Goal: Task Accomplishment & Management: Use online tool/utility

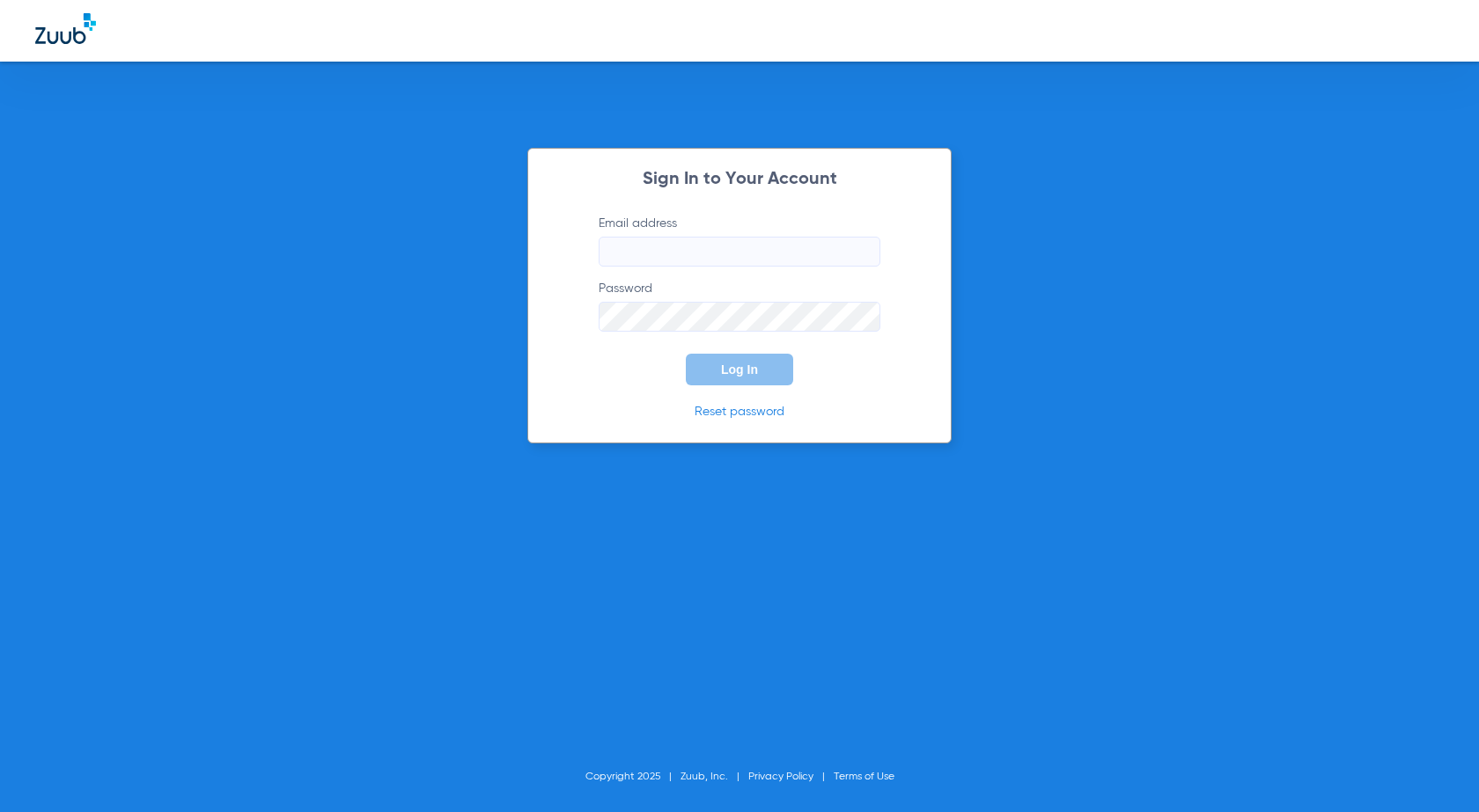
type input "[EMAIL_ADDRESS][DOMAIN_NAME]"
click at [1010, 298] on div "Sign In to Your Account Email address [EMAIL_ADDRESS][DOMAIN_NAME] Password Log…" at bounding box center [739, 406] width 1479 height 812
click at [769, 361] on button "Log In" at bounding box center [740, 369] width 108 height 32
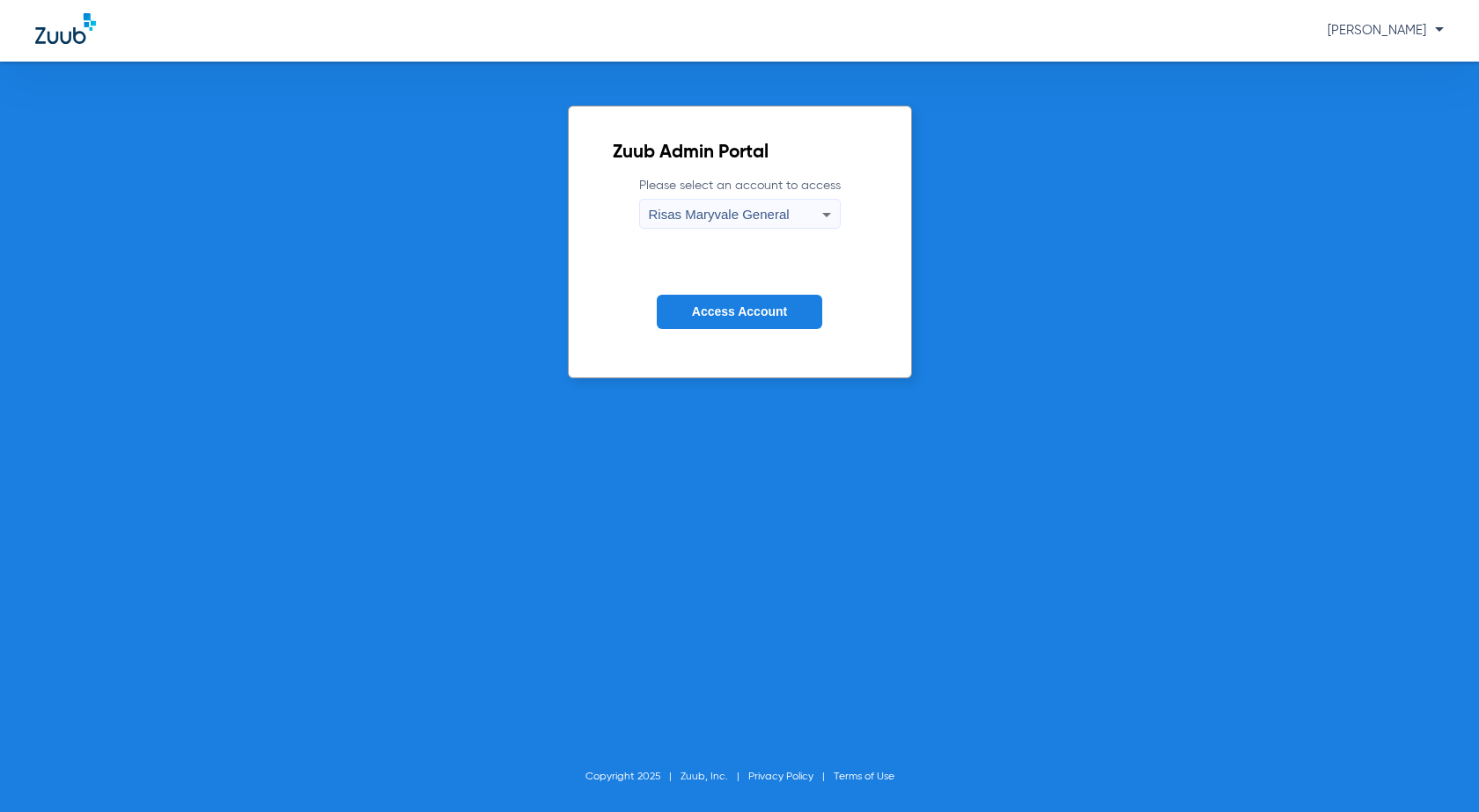
click at [752, 303] on button "Access Account" at bounding box center [740, 311] width 166 height 34
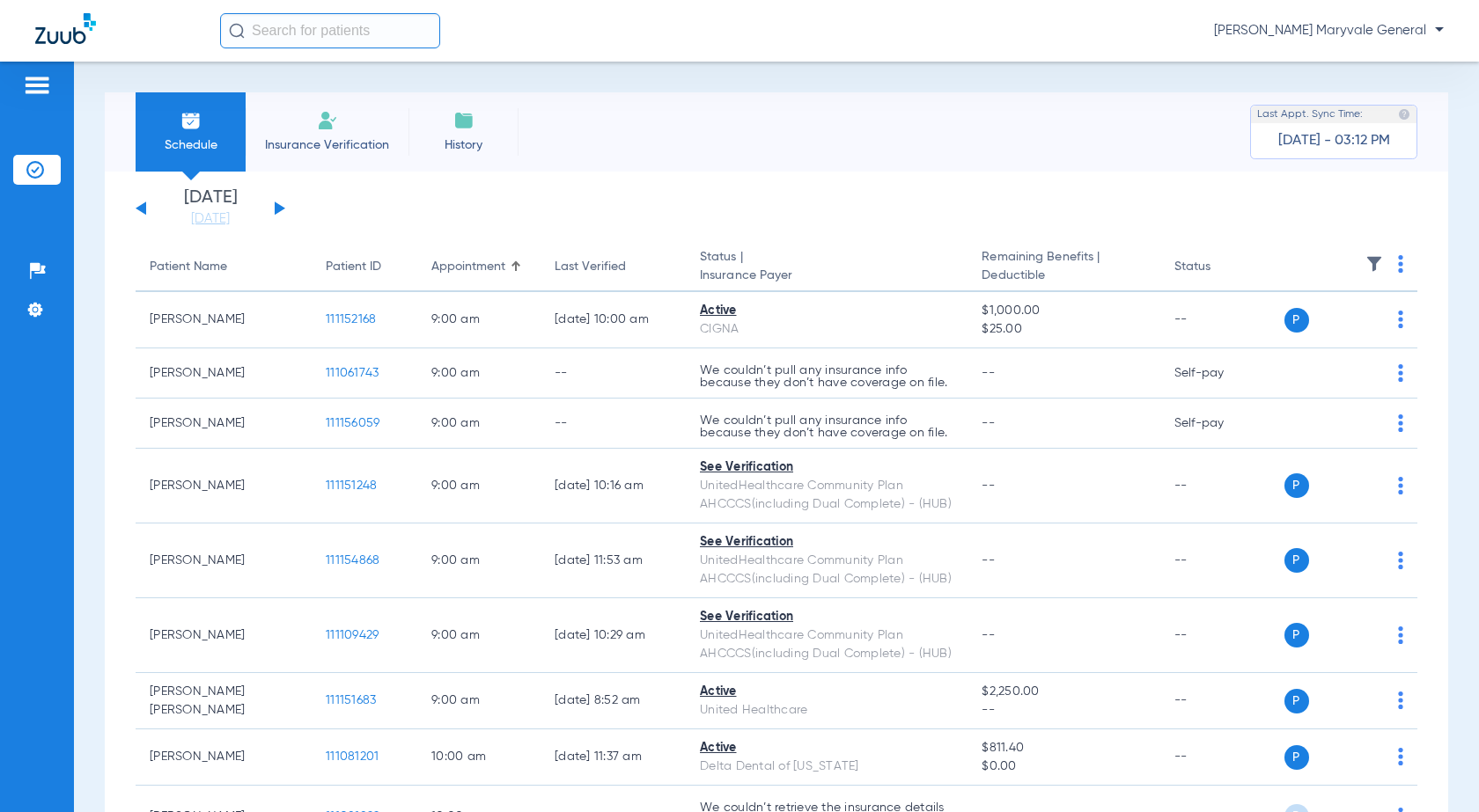
click at [275, 213] on button at bounding box center [280, 208] width 11 height 13
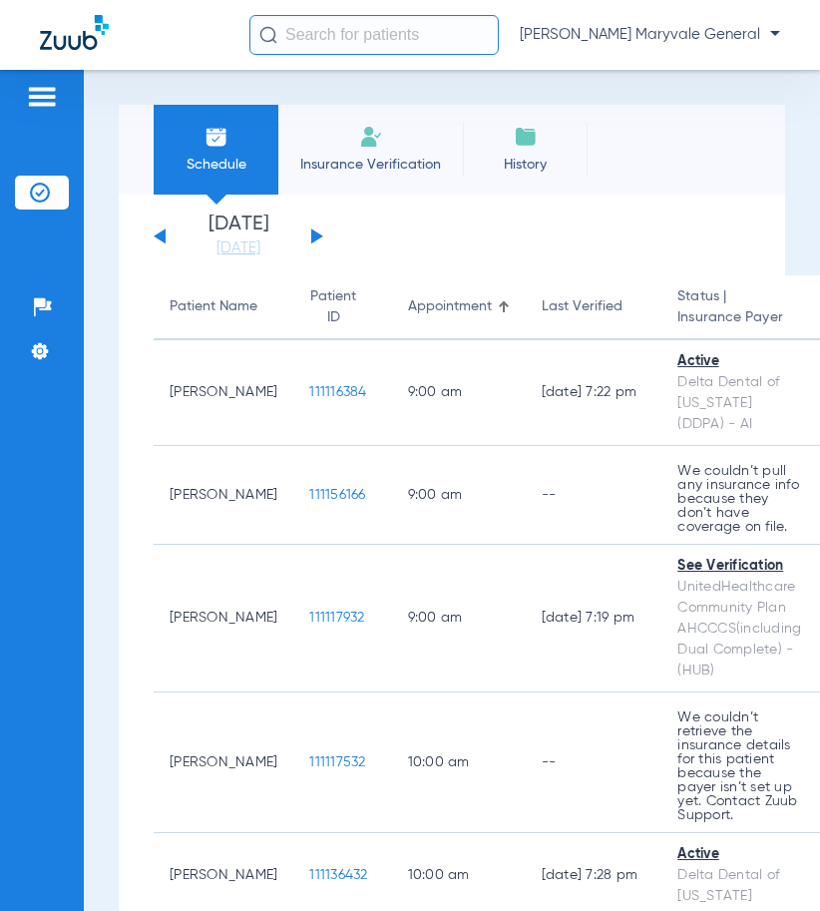
click at [425, 41] on input "text" at bounding box center [375, 35] width 250 height 40
paste input "111151873"
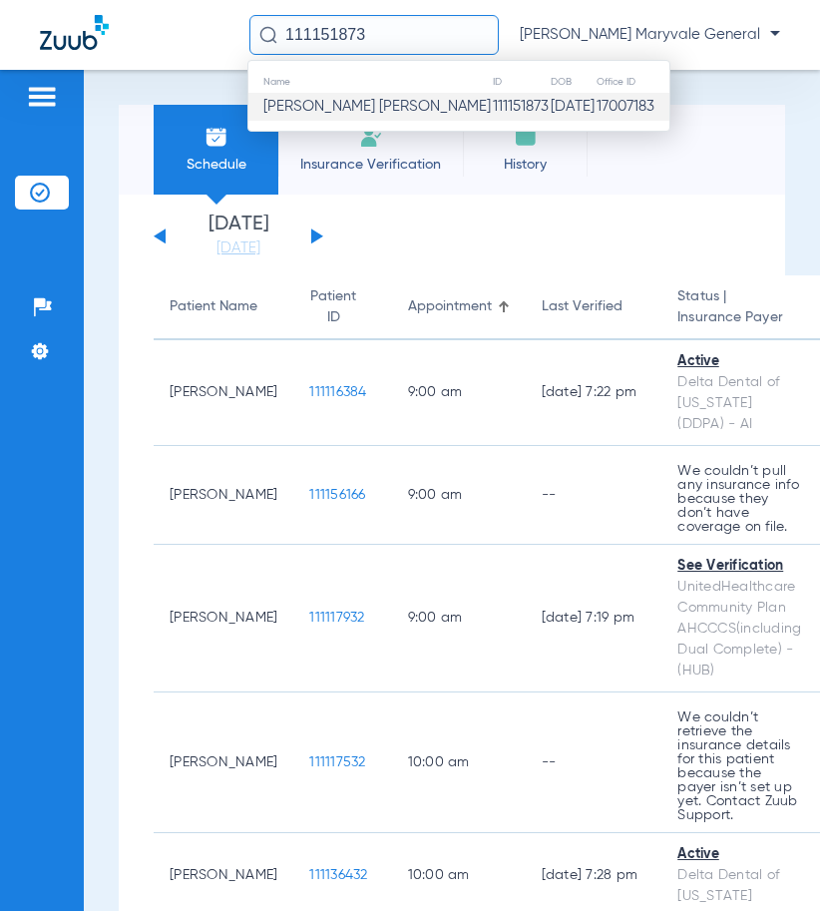
type input "111151873"
click at [417, 104] on span "[PERSON_NAME] [PERSON_NAME]" at bounding box center [378, 106] width 228 height 15
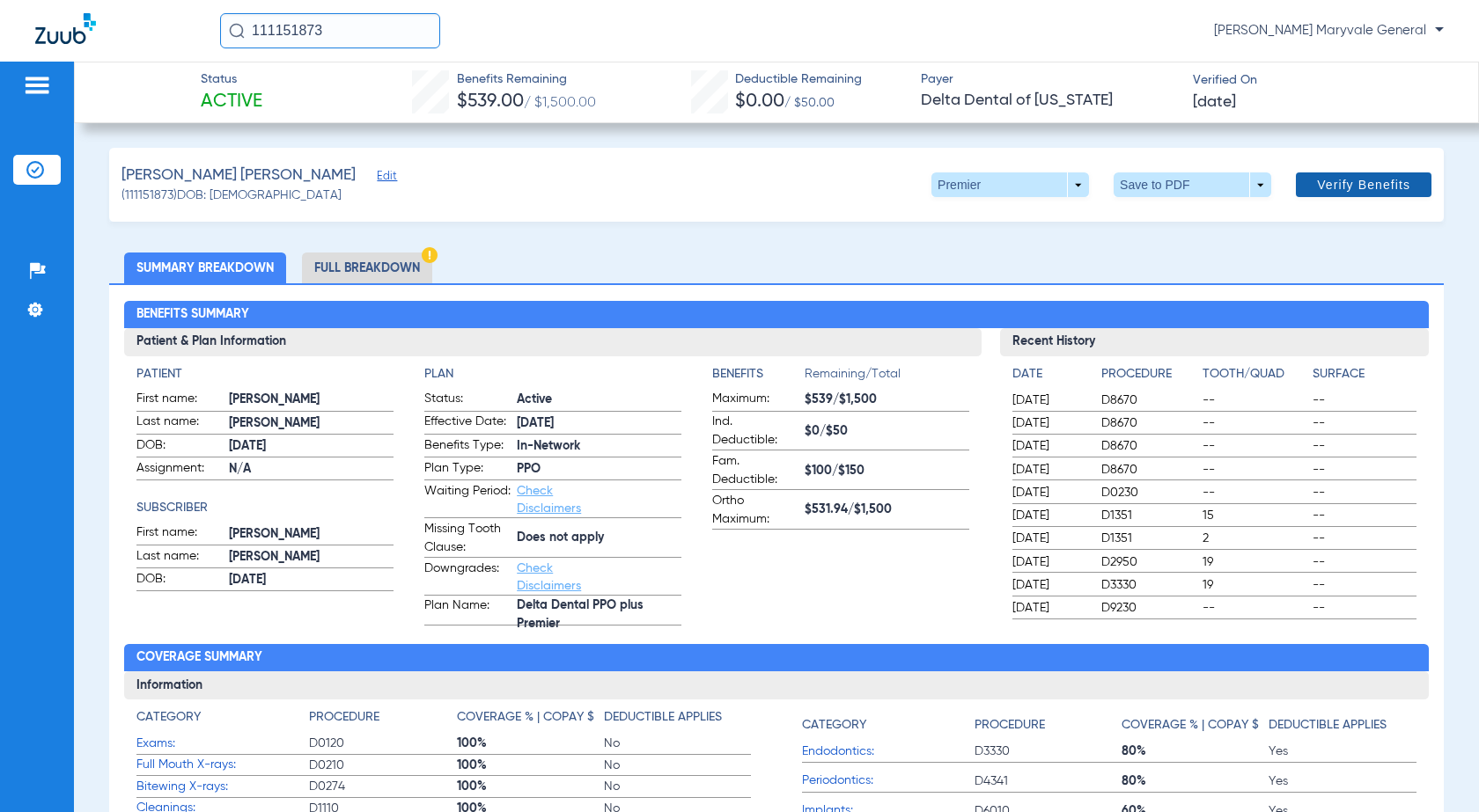
click at [1364, 188] on span "Verify Benefits" at bounding box center [1363, 185] width 93 height 14
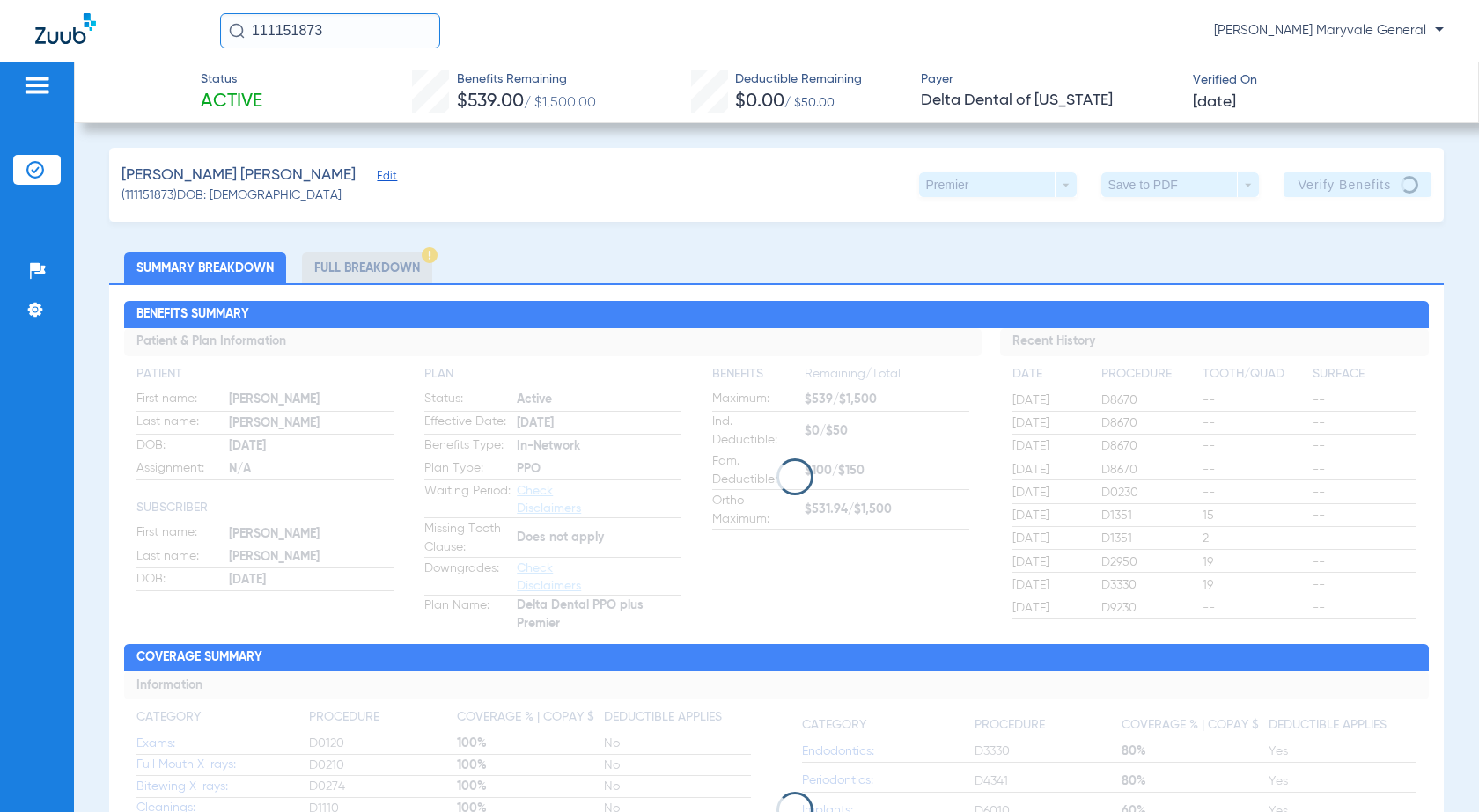
click at [46, 165] on li "Insurance Verification" at bounding box center [37, 170] width 48 height 30
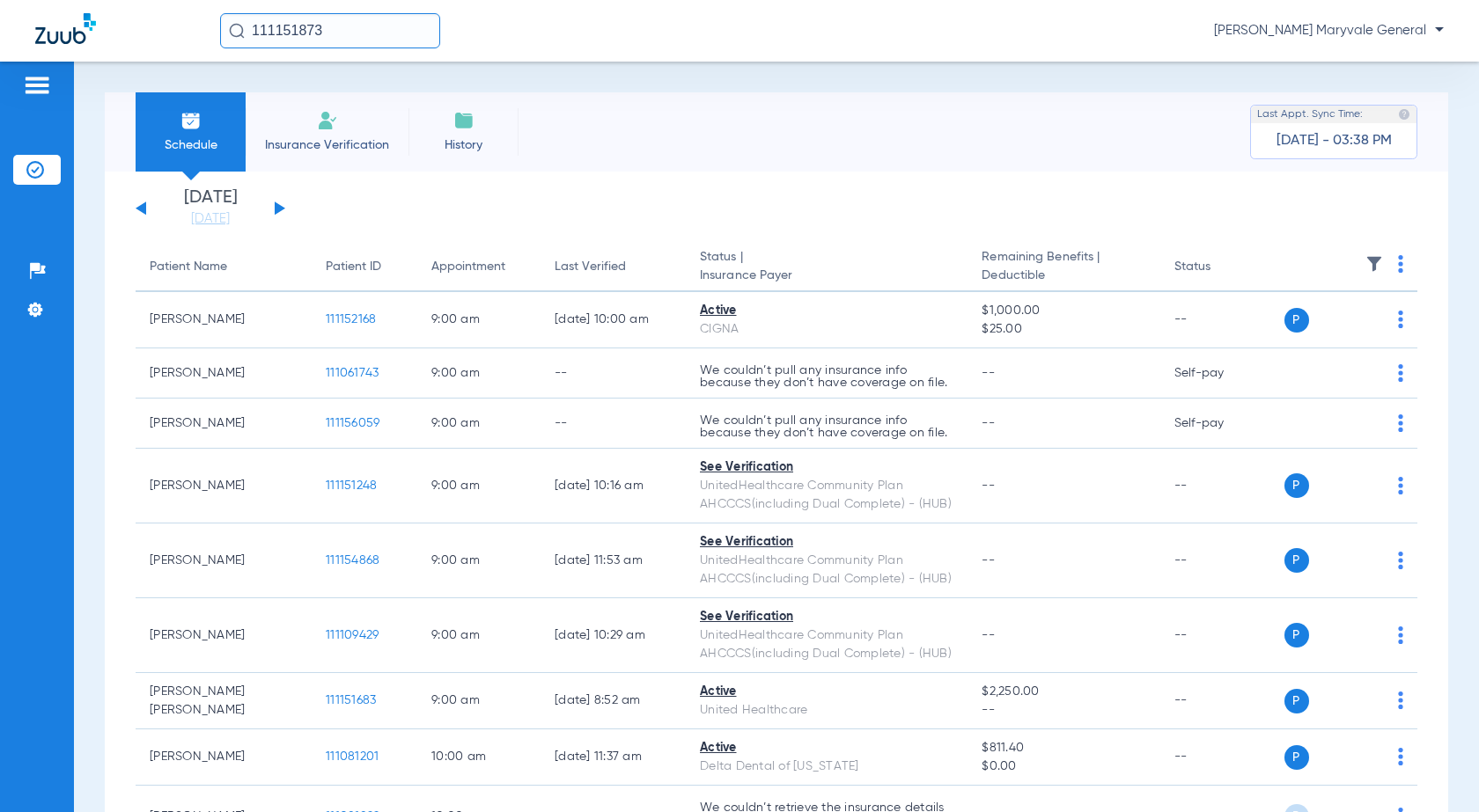
click at [349, 153] on span "Insurance Verification" at bounding box center [326, 145] width 137 height 18
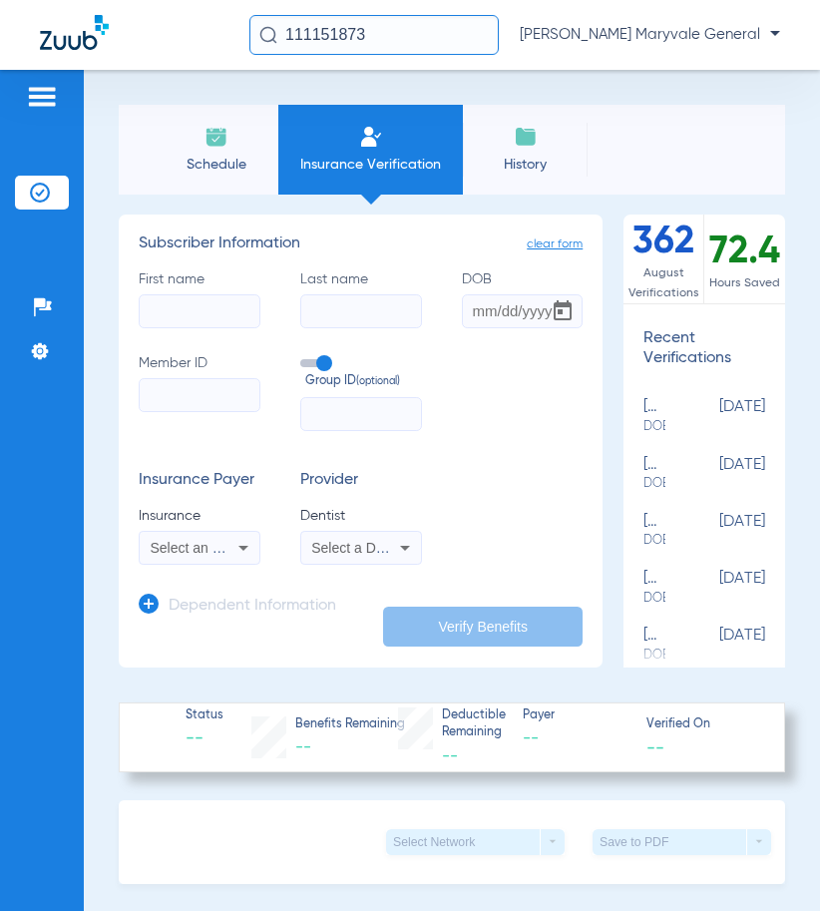
click at [170, 301] on input "First name" at bounding box center [200, 311] width 122 height 34
type input "[PERSON_NAME]"
type input "frio"
click at [480, 302] on input "DOB" at bounding box center [523, 311] width 122 height 34
type input "[DATE]"
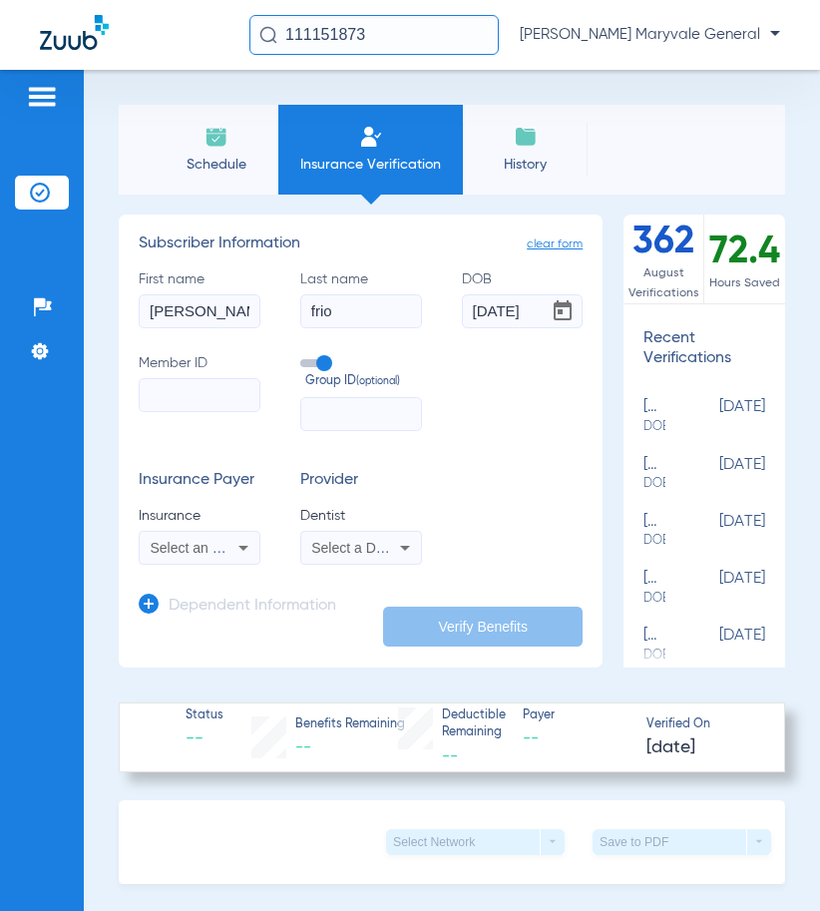
click at [220, 394] on input "Member ID" at bounding box center [200, 395] width 122 height 34
paste input "05000008914381"
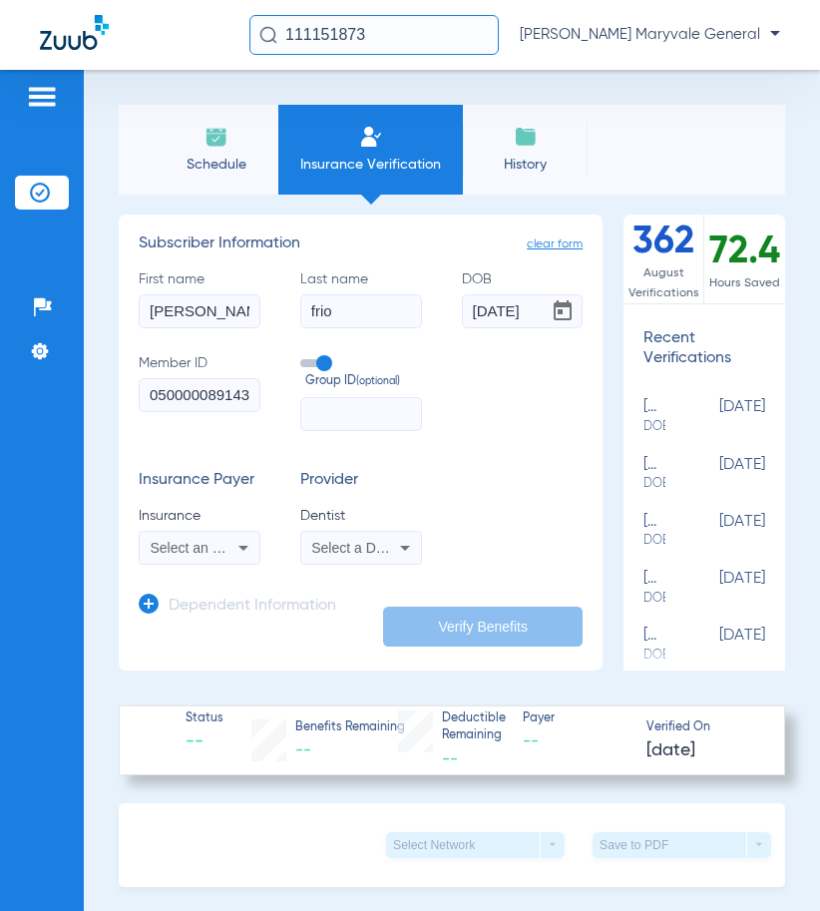
scroll to position [0, 20]
type input "05000008914381"
click at [237, 553] on icon at bounding box center [244, 548] width 24 height 24
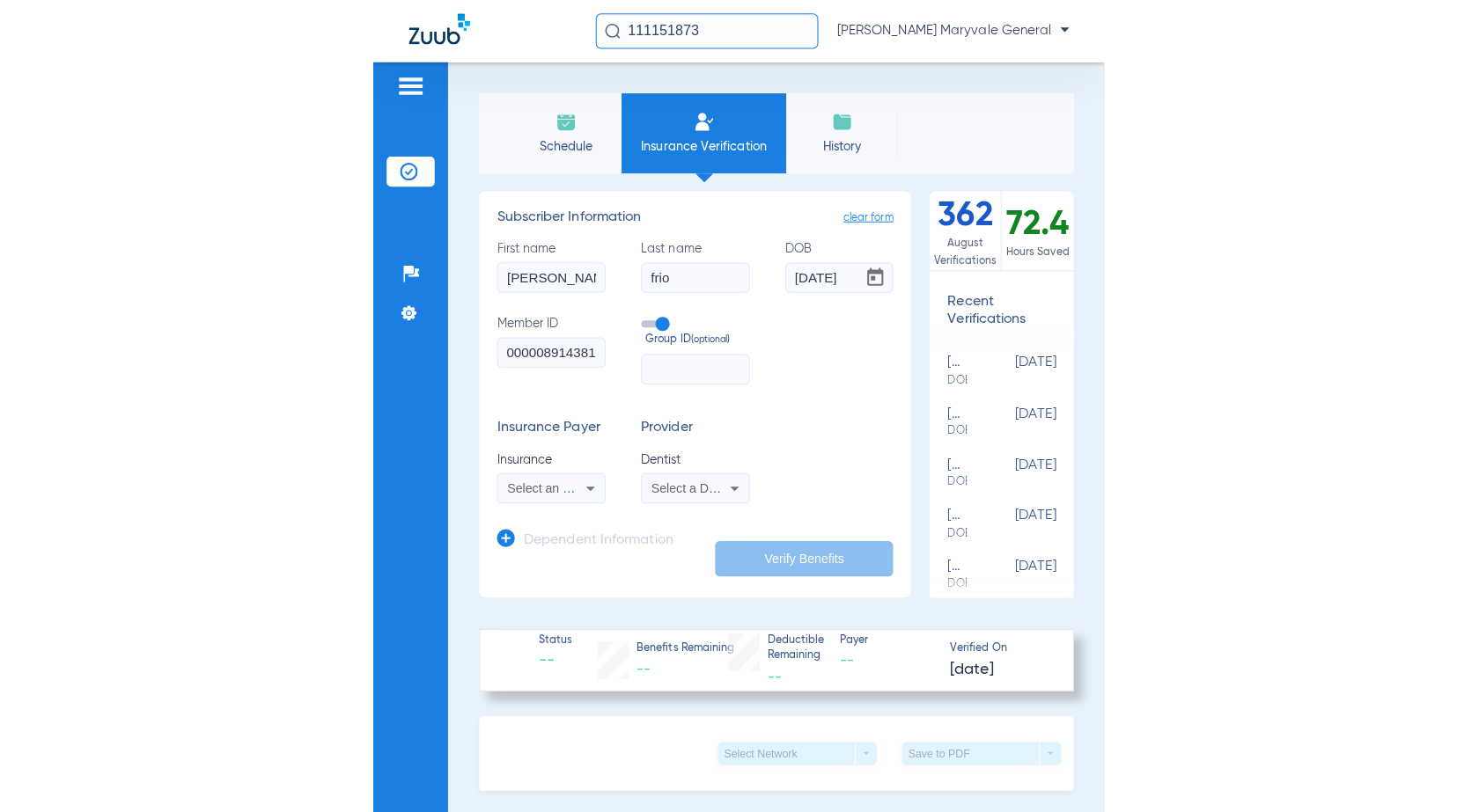
scroll to position [0, 0]
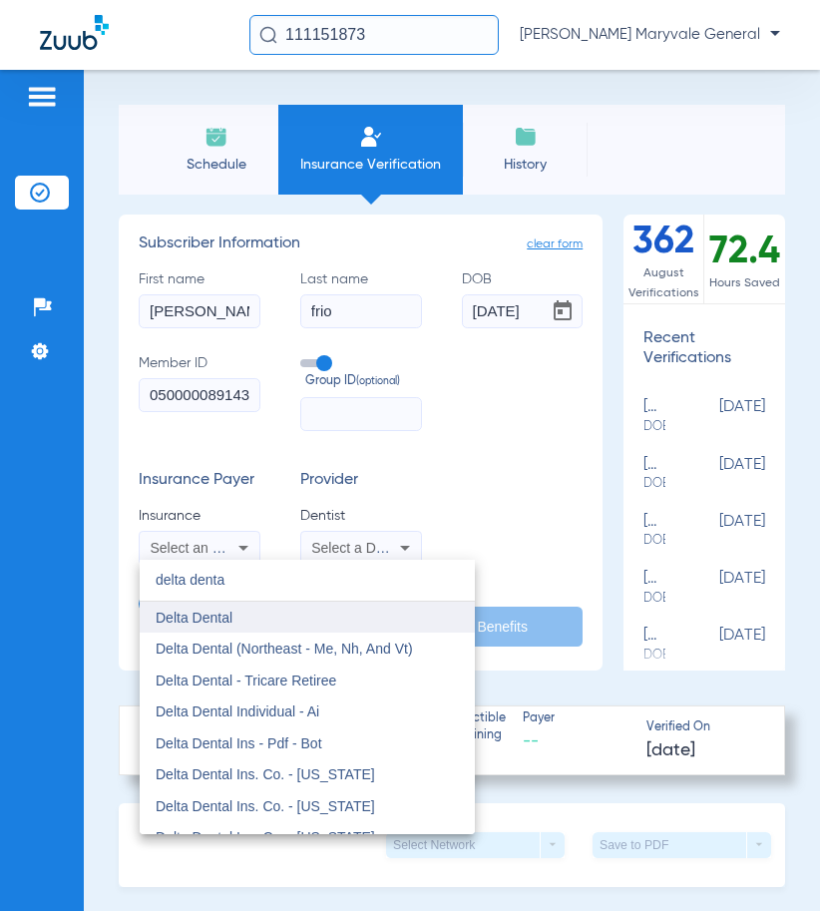
type input "delta denta"
click at [230, 608] on mat-option "Delta Dental" at bounding box center [307, 618] width 335 height 32
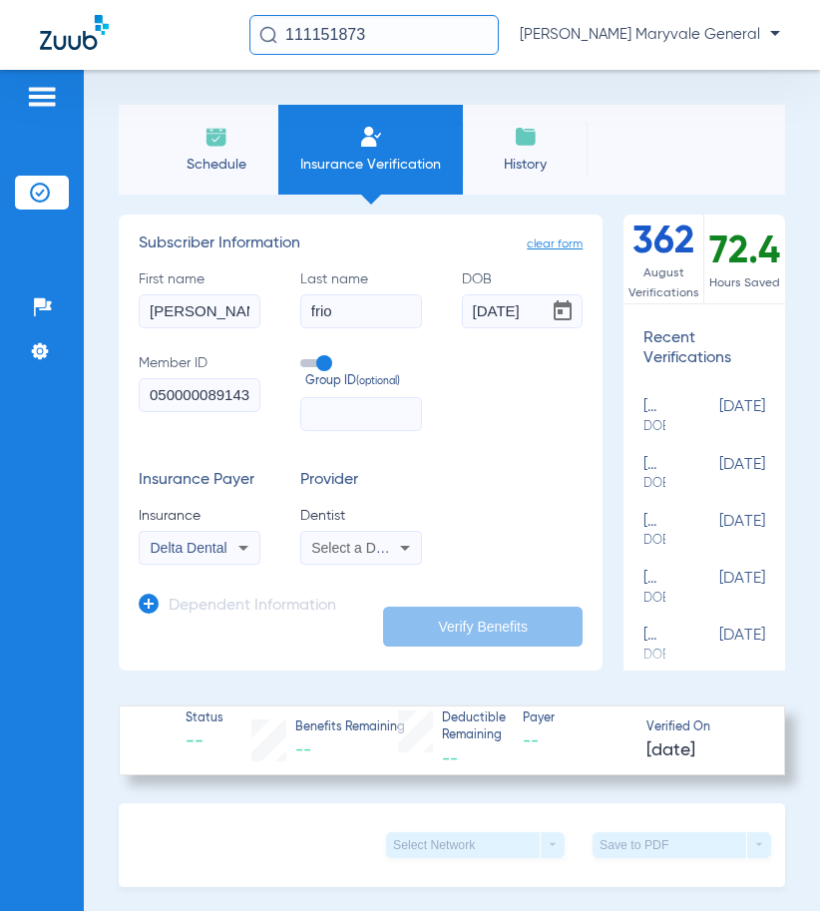
click at [358, 548] on span "Select a Dentist" at bounding box center [360, 548] width 98 height 16
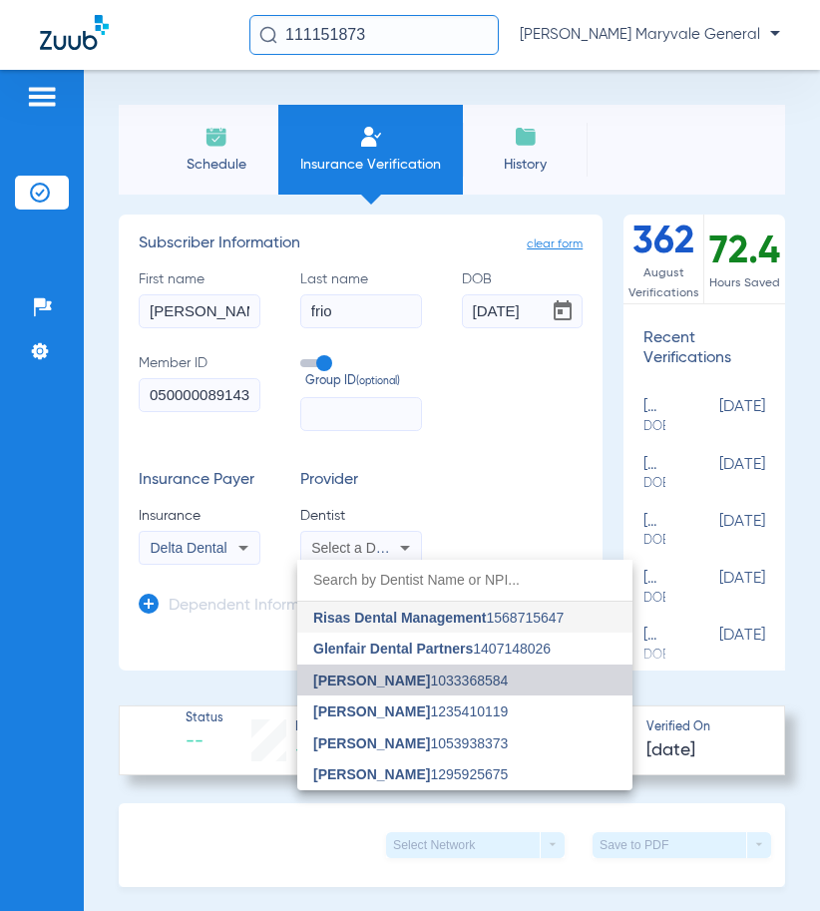
click at [400, 687] on span "[PERSON_NAME] 1033368584" at bounding box center [410, 681] width 195 height 14
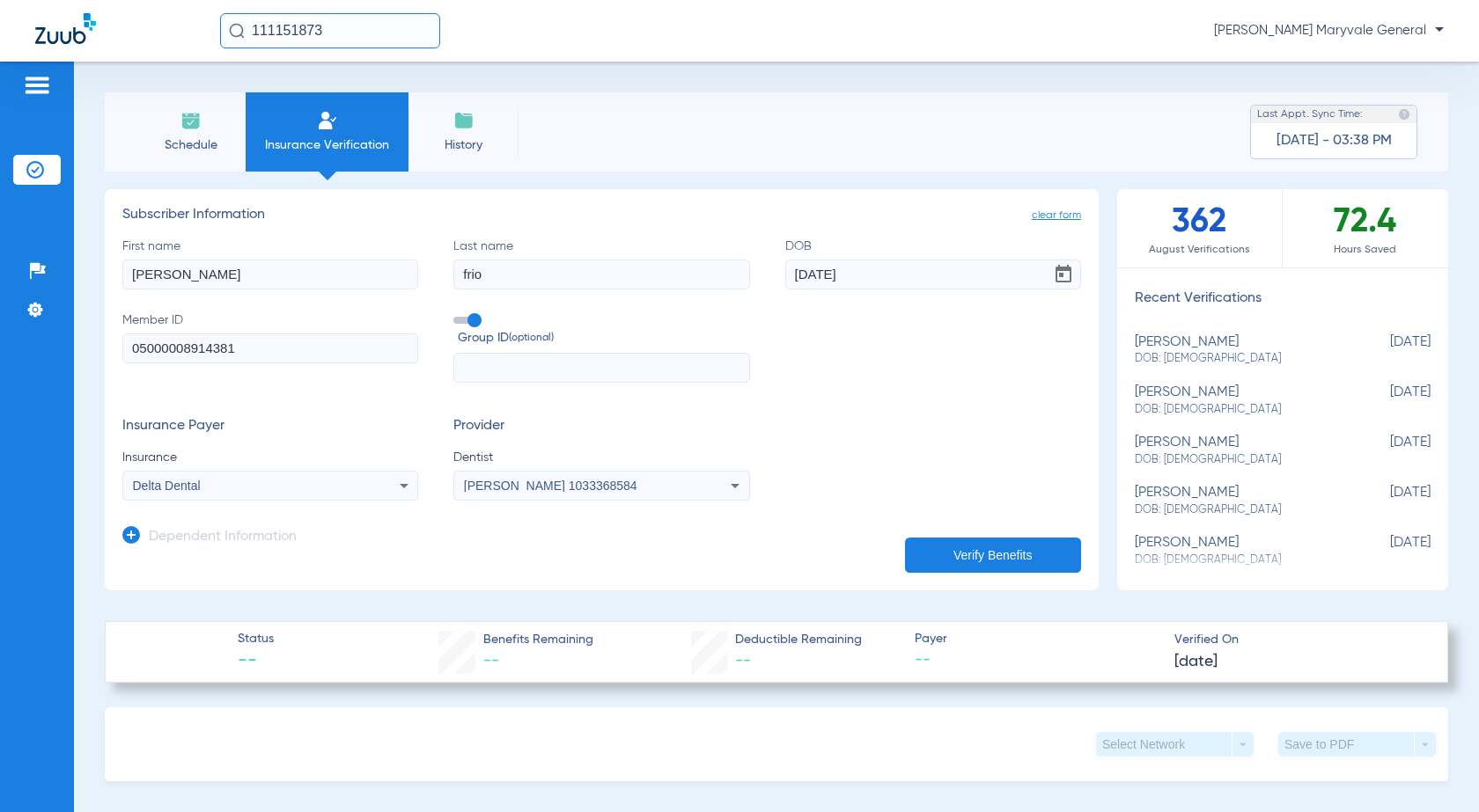
click at [516, 493] on div "[PERSON_NAME] 1033368584" at bounding box center [601, 486] width 294 height 21
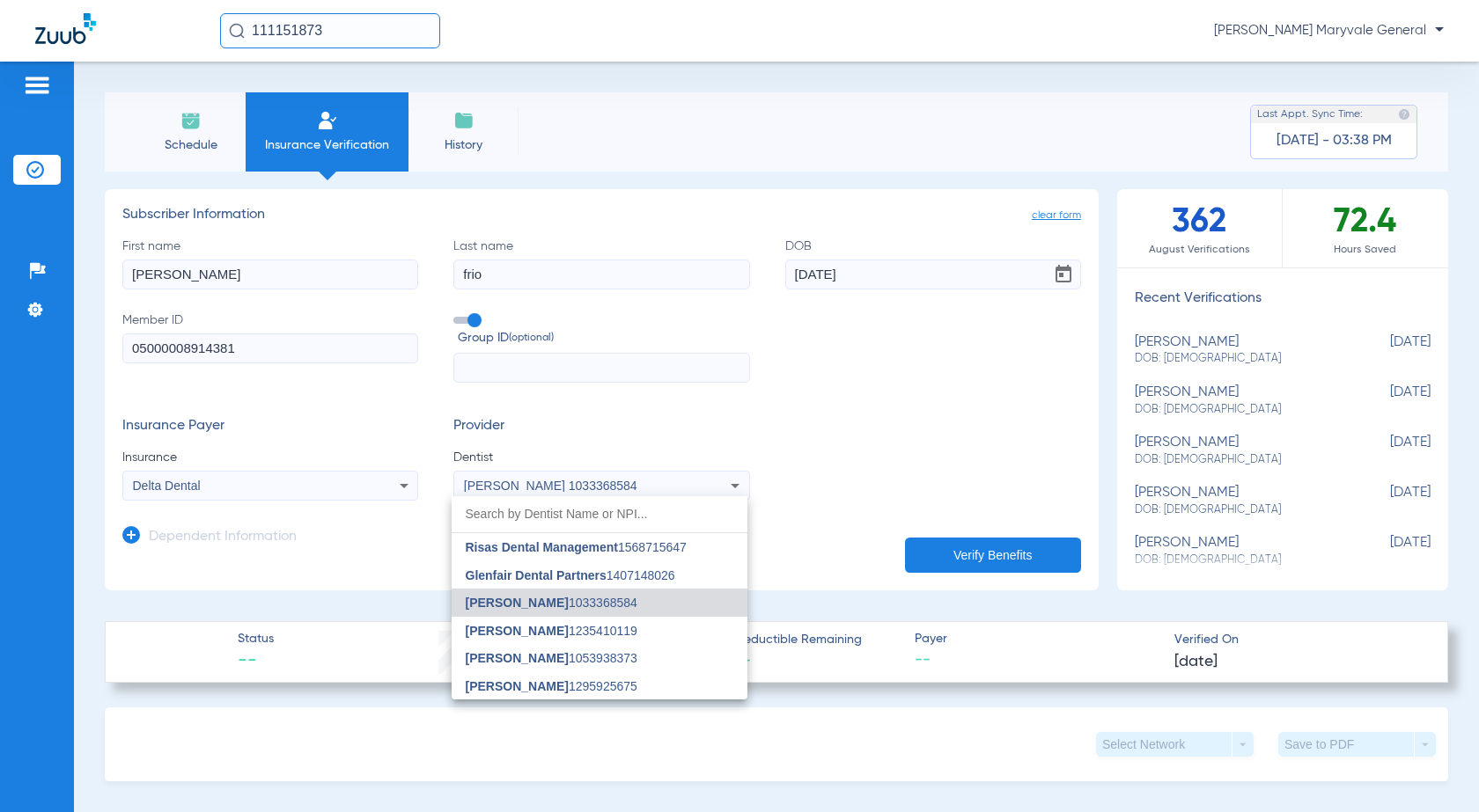
click at [526, 666] on mat-option "[PERSON_NAME] 1053938373" at bounding box center [599, 659] width 295 height 28
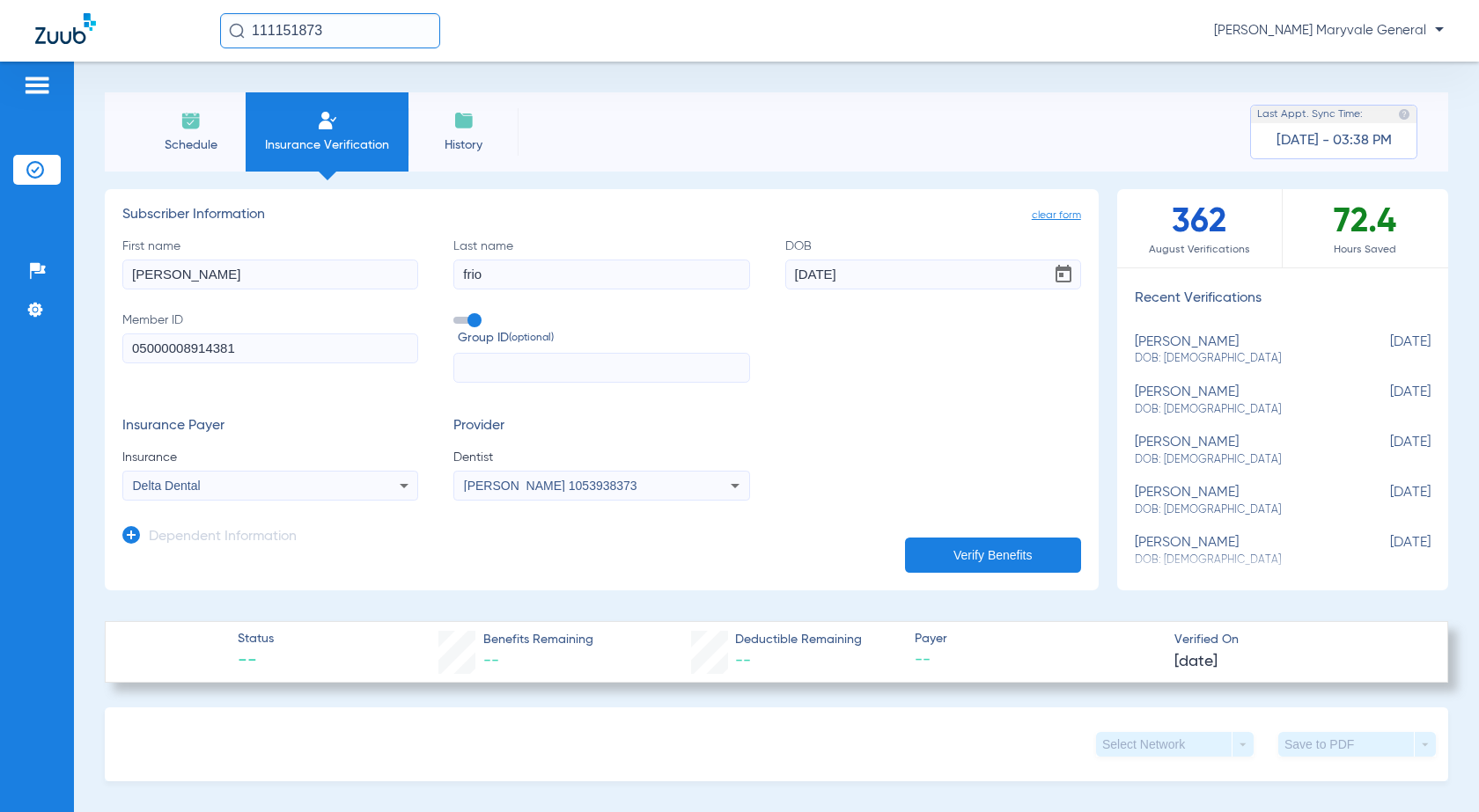
click at [795, 535] on app-dependent-form "Dependent Information" at bounding box center [601, 530] width 959 height 59
click at [930, 543] on button "Verify Benefits" at bounding box center [993, 555] width 176 height 35
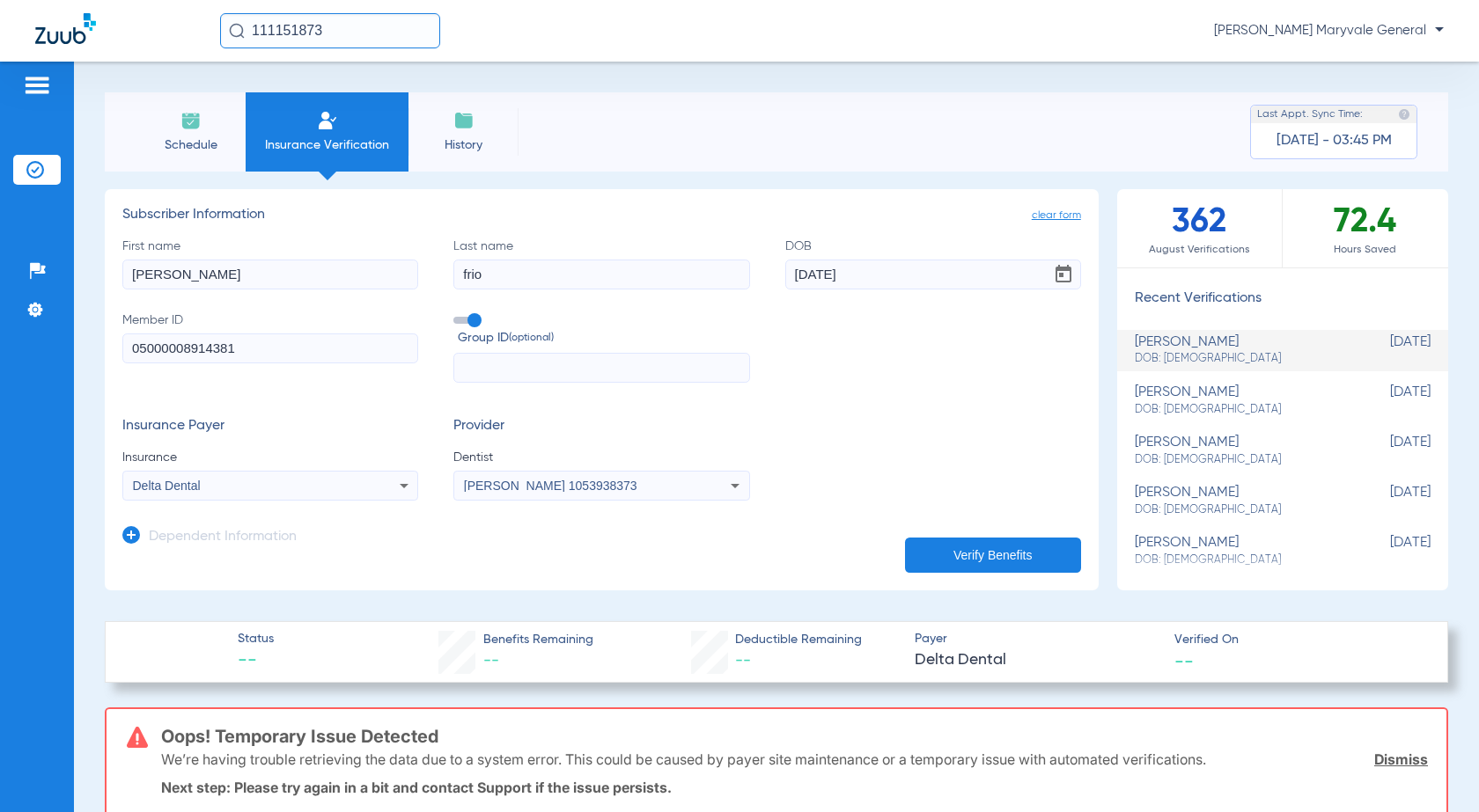
click at [281, 476] on div "Delta Dental" at bounding box center [270, 486] width 294 height 21
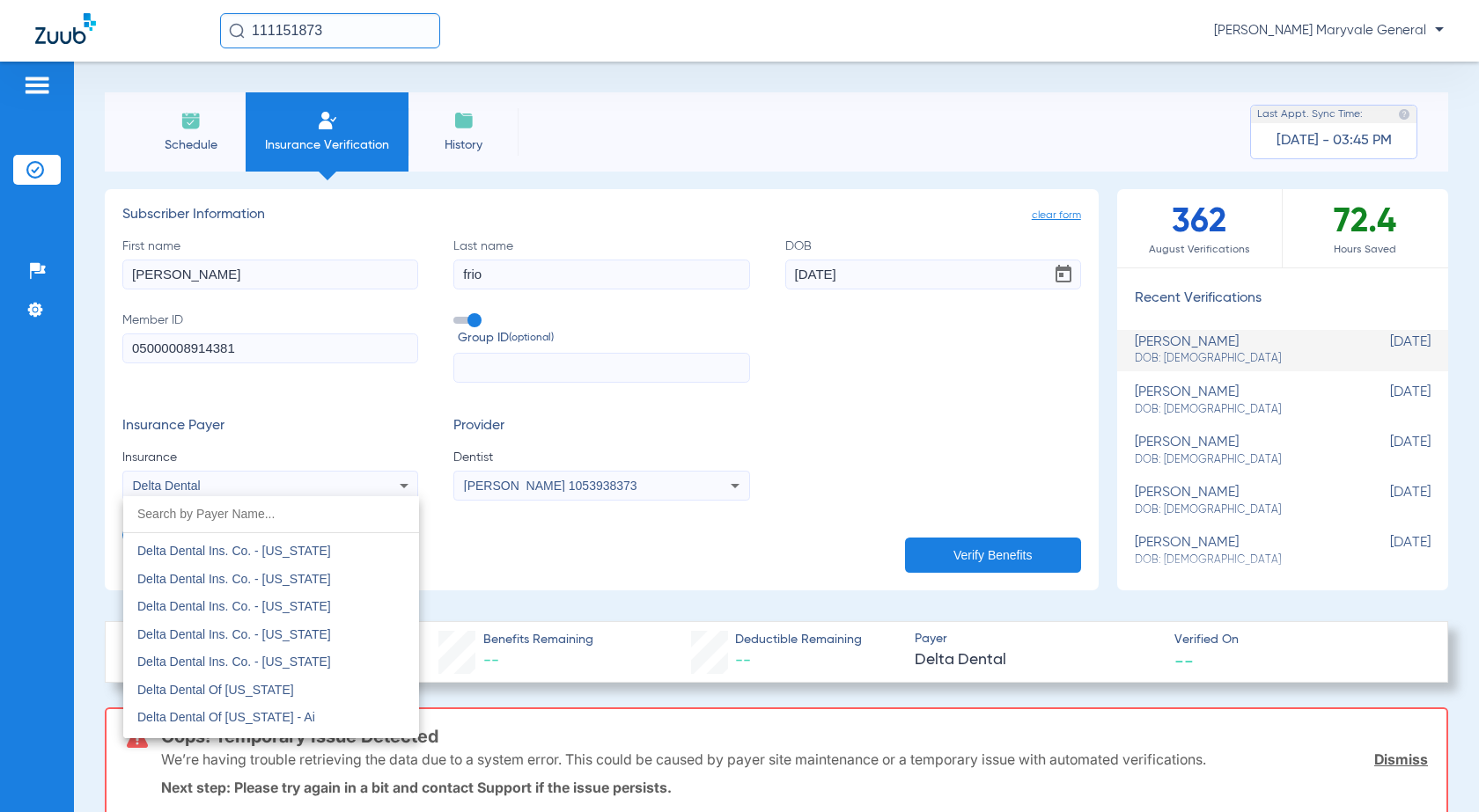
scroll to position [3136, 0]
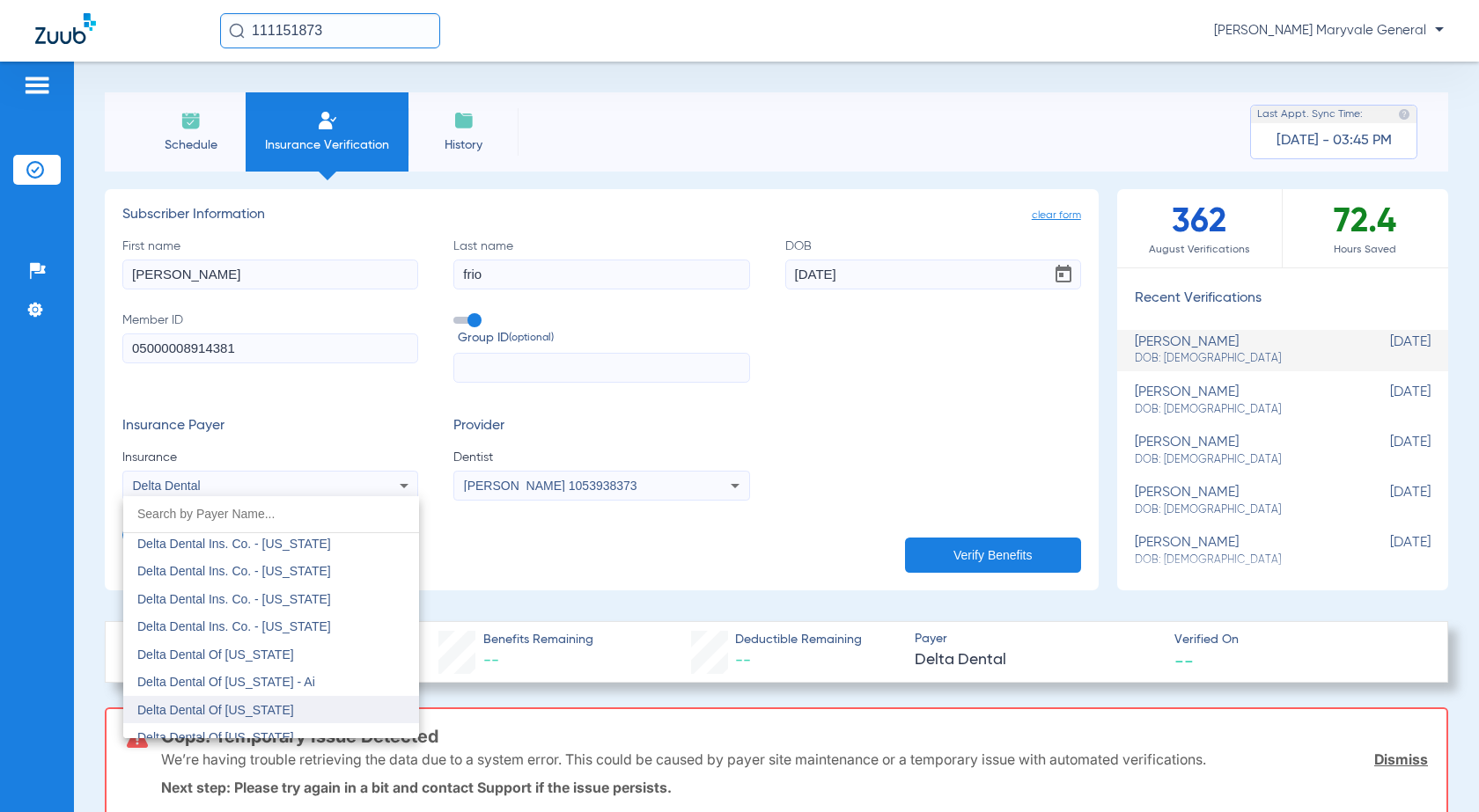
click at [329, 707] on mat-option "Delta Dental Of [US_STATE]" at bounding box center [271, 711] width 295 height 28
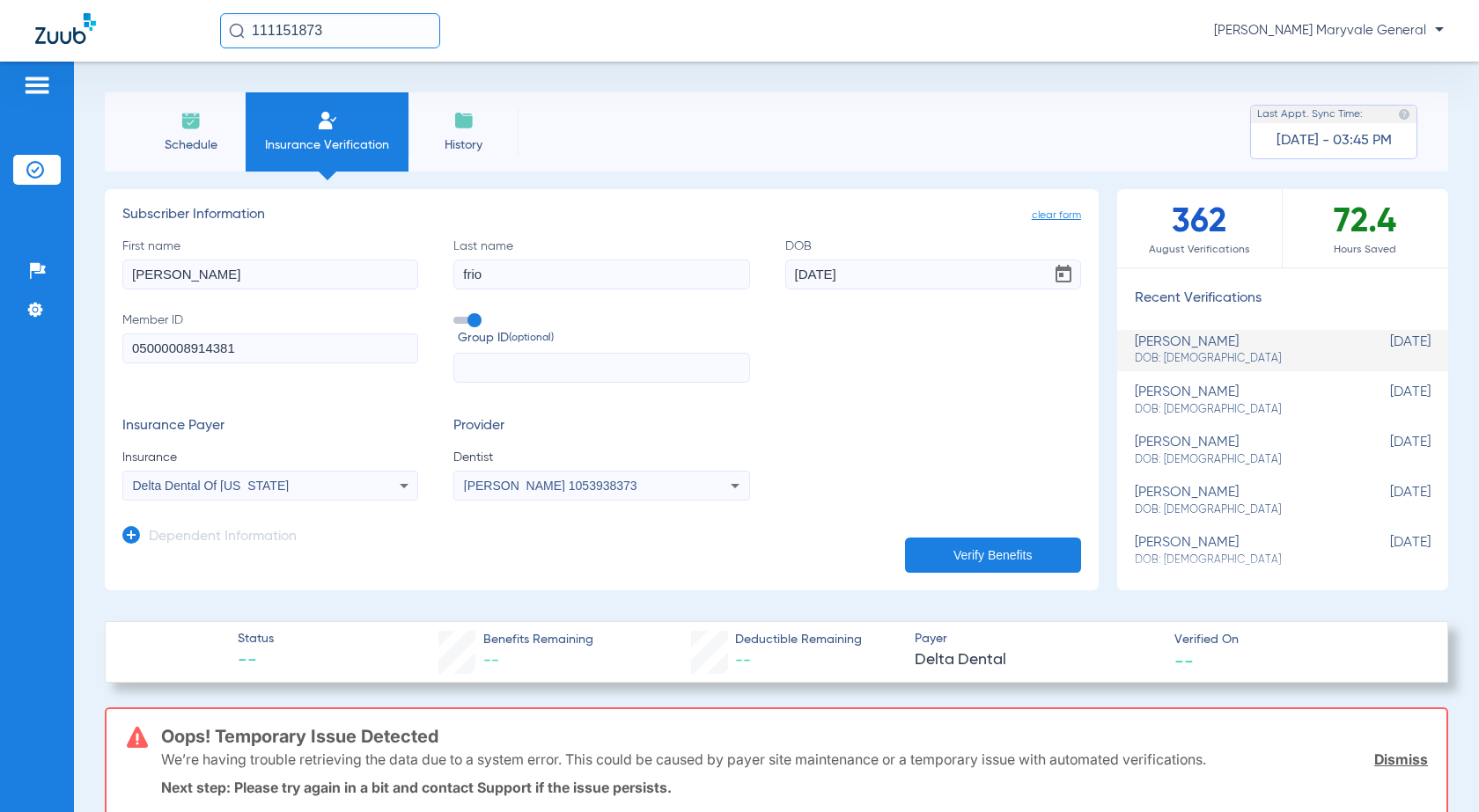
click at [609, 537] on app-dependent-form "Dependent Information" at bounding box center [601, 530] width 959 height 59
click at [975, 565] on button "Verify Benefits" at bounding box center [993, 555] width 176 height 35
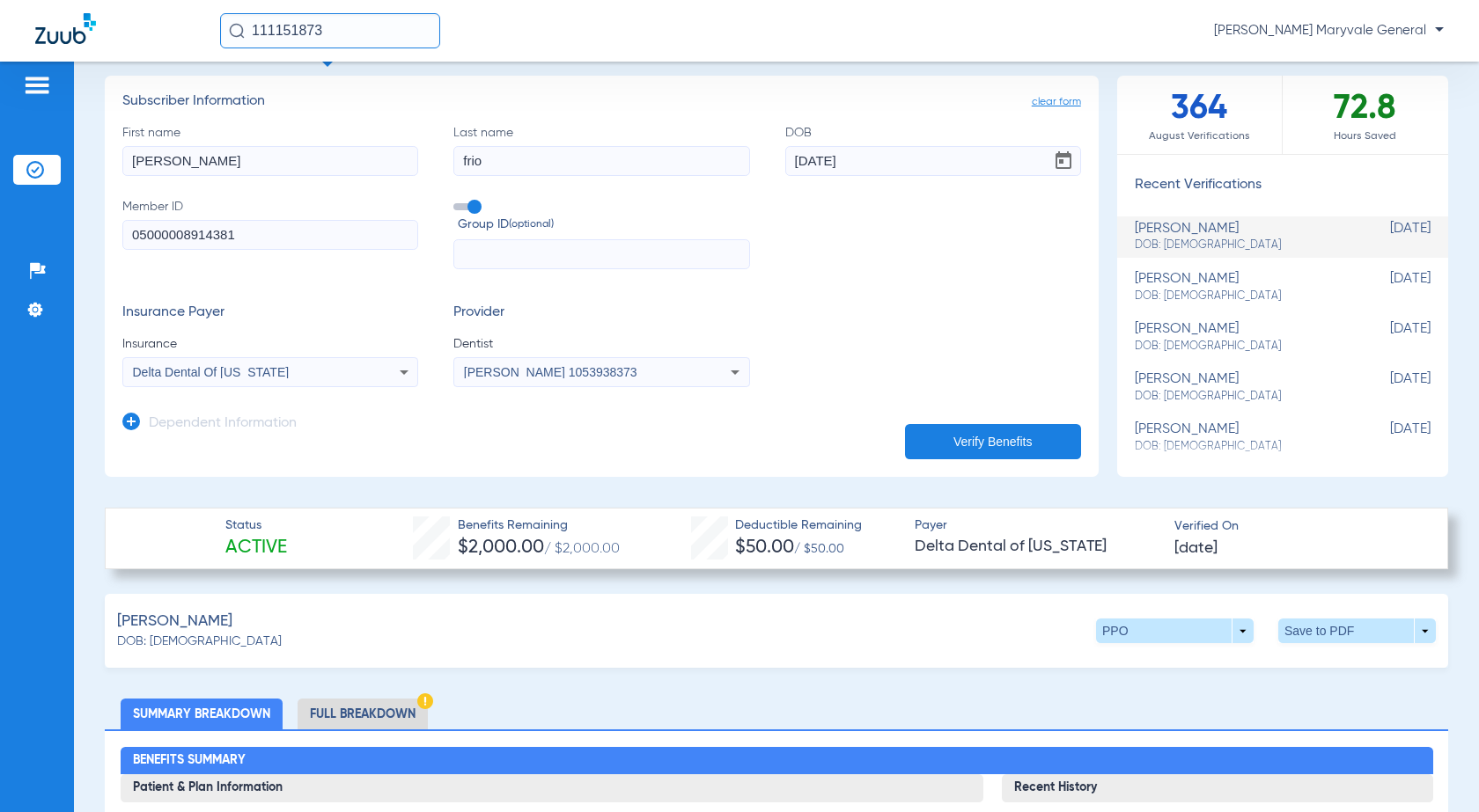
scroll to position [78, 0]
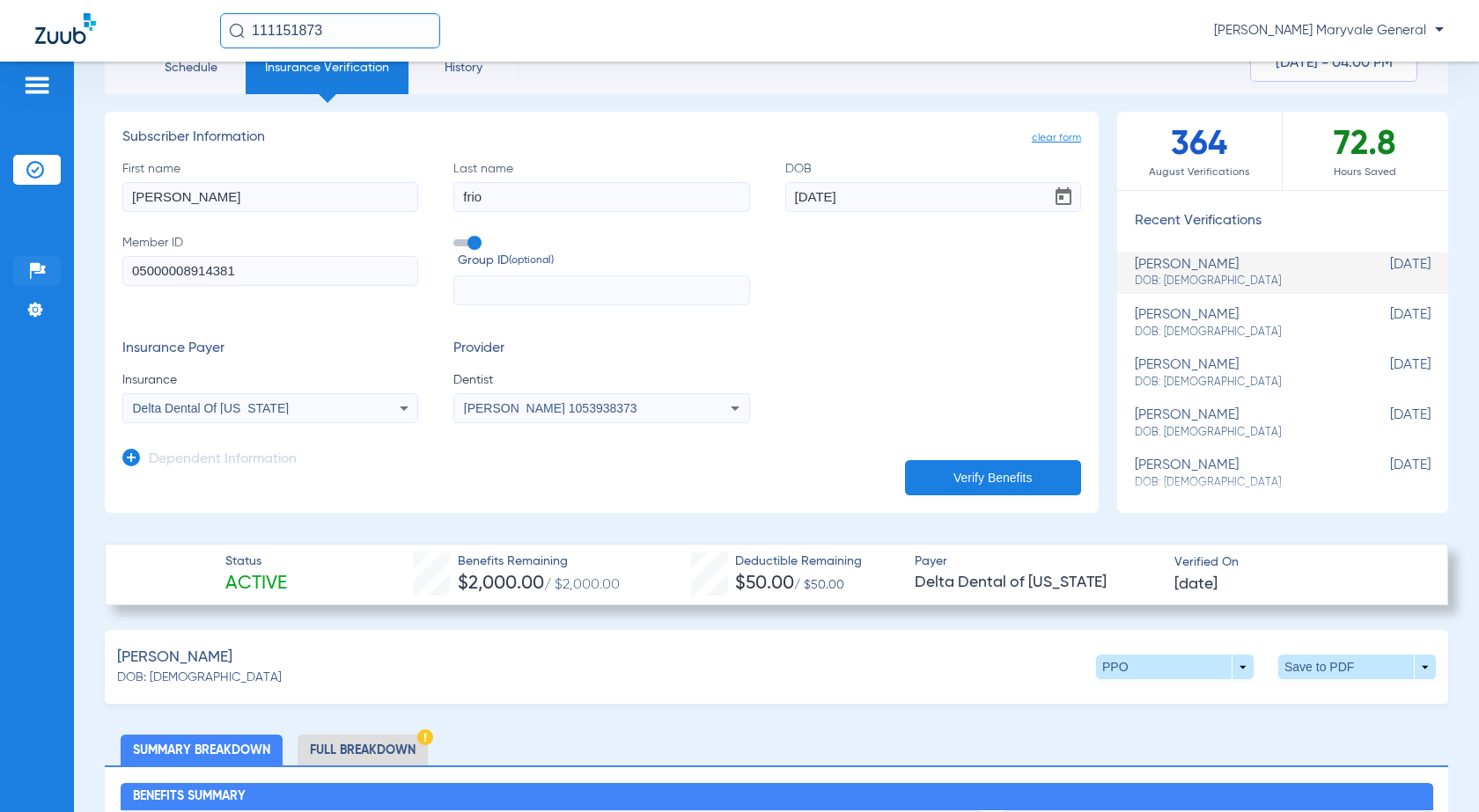
drag, startPoint x: 299, startPoint y: 264, endPoint x: 17, endPoint y: 257, distance: 282.1
click at [17, 257] on div "Patients Insurance Verification Setup Help Center Settings Schedule Insurance V…" at bounding box center [739, 467] width 1479 height 812
click at [762, 384] on div "Insurance Payer Insurance Delta Dental Of [US_STATE] Provider Dentist [PERSON_N…" at bounding box center [601, 382] width 959 height 83
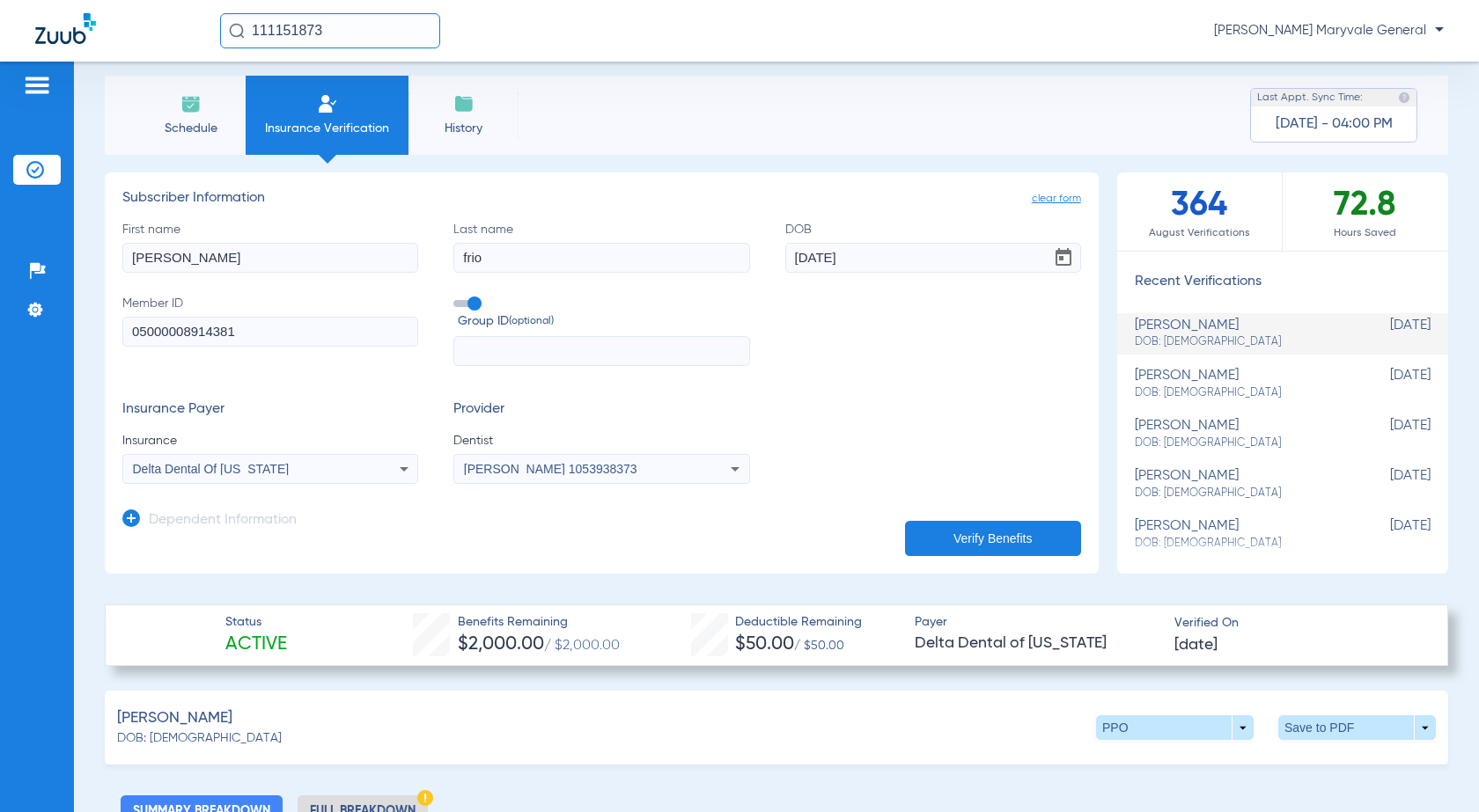
scroll to position [0, 0]
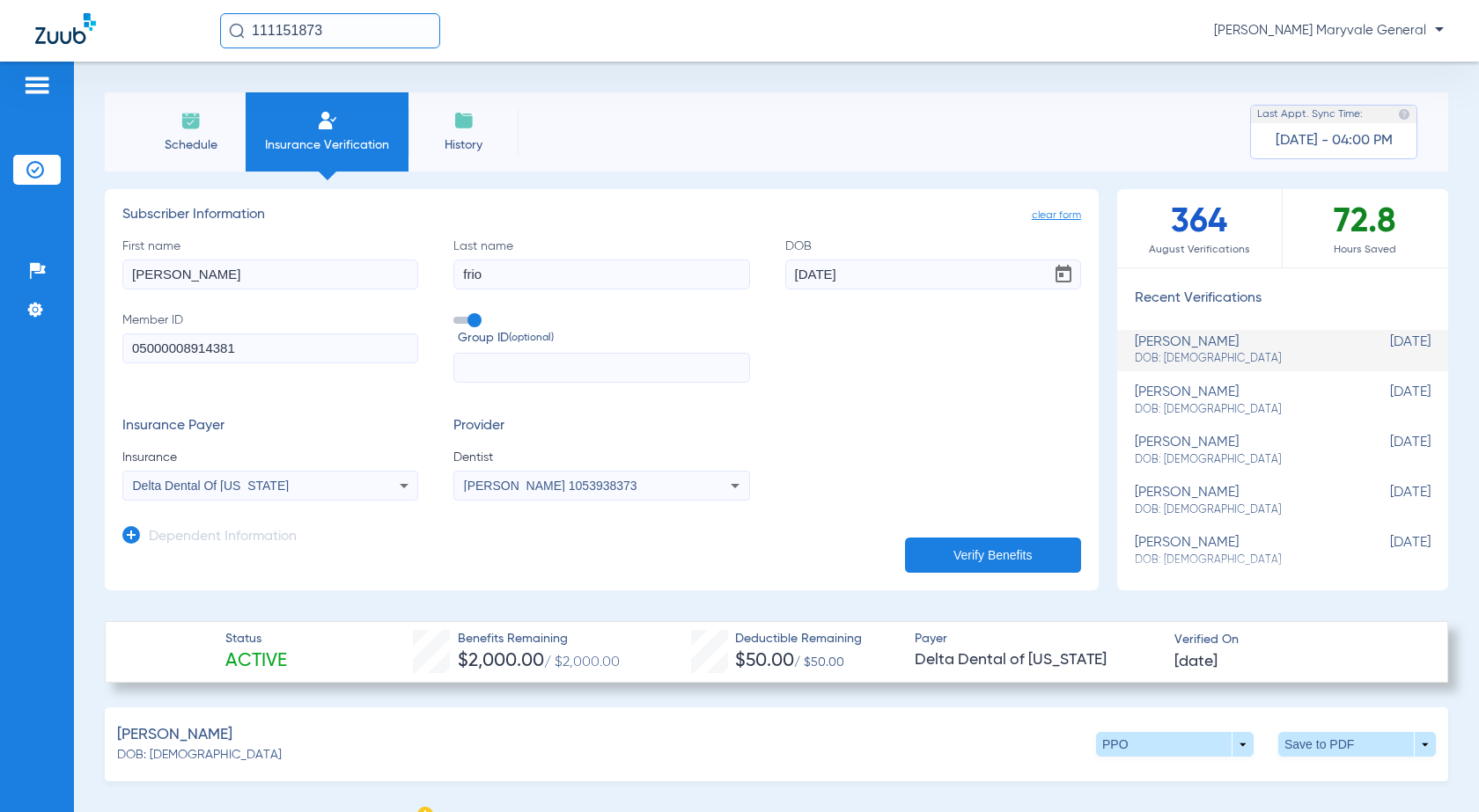
click at [785, 279] on input "[DATE]" at bounding box center [932, 274] width 295 height 30
click at [219, 351] on input "05000008914381" at bounding box center [270, 348] width 295 height 30
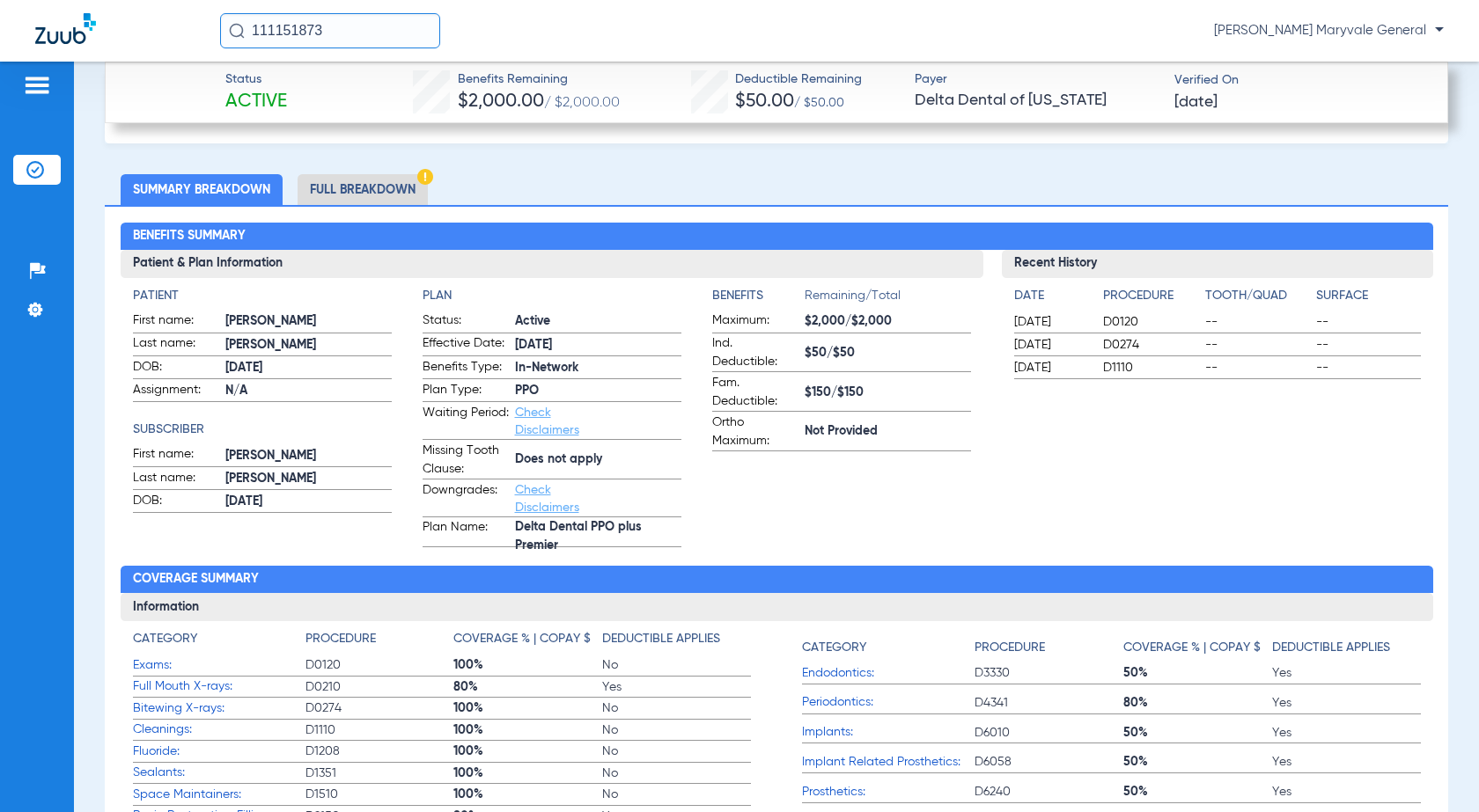
scroll to position [635, 0]
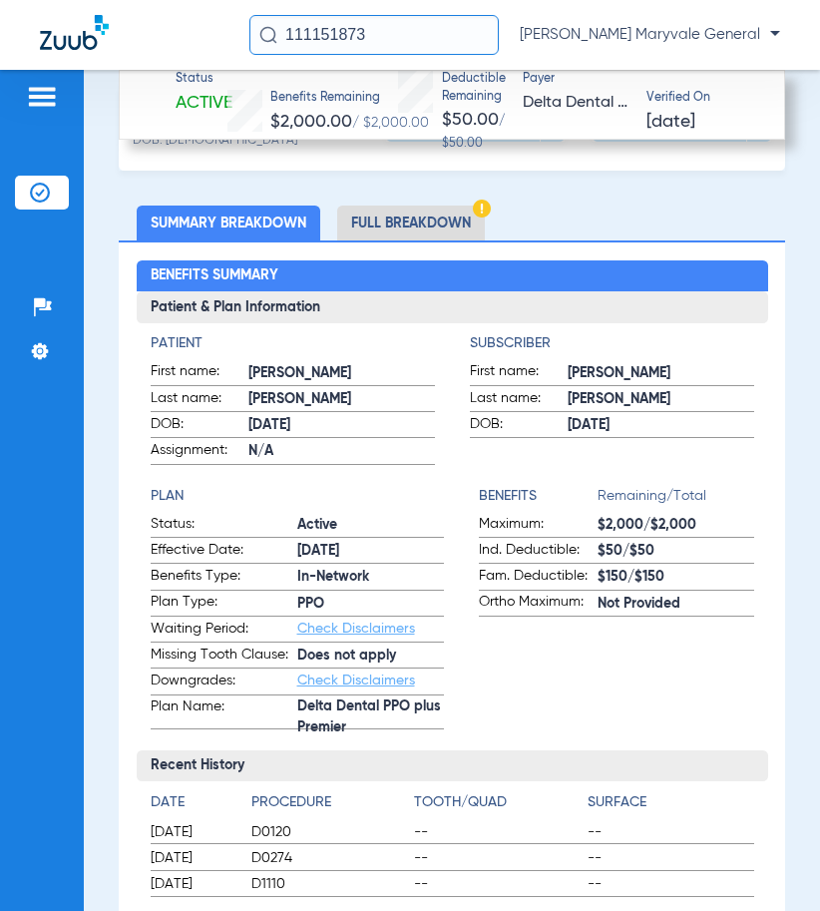
click at [379, 380] on span "[PERSON_NAME]" at bounding box center [342, 373] width 187 height 21
click at [579, 674] on app-benefits-information "Benefits Remaining/Total Maximum: $2,000/$2,000 Ind. Deductible: $50/$50 Fam. D…" at bounding box center [616, 608] width 275 height 244
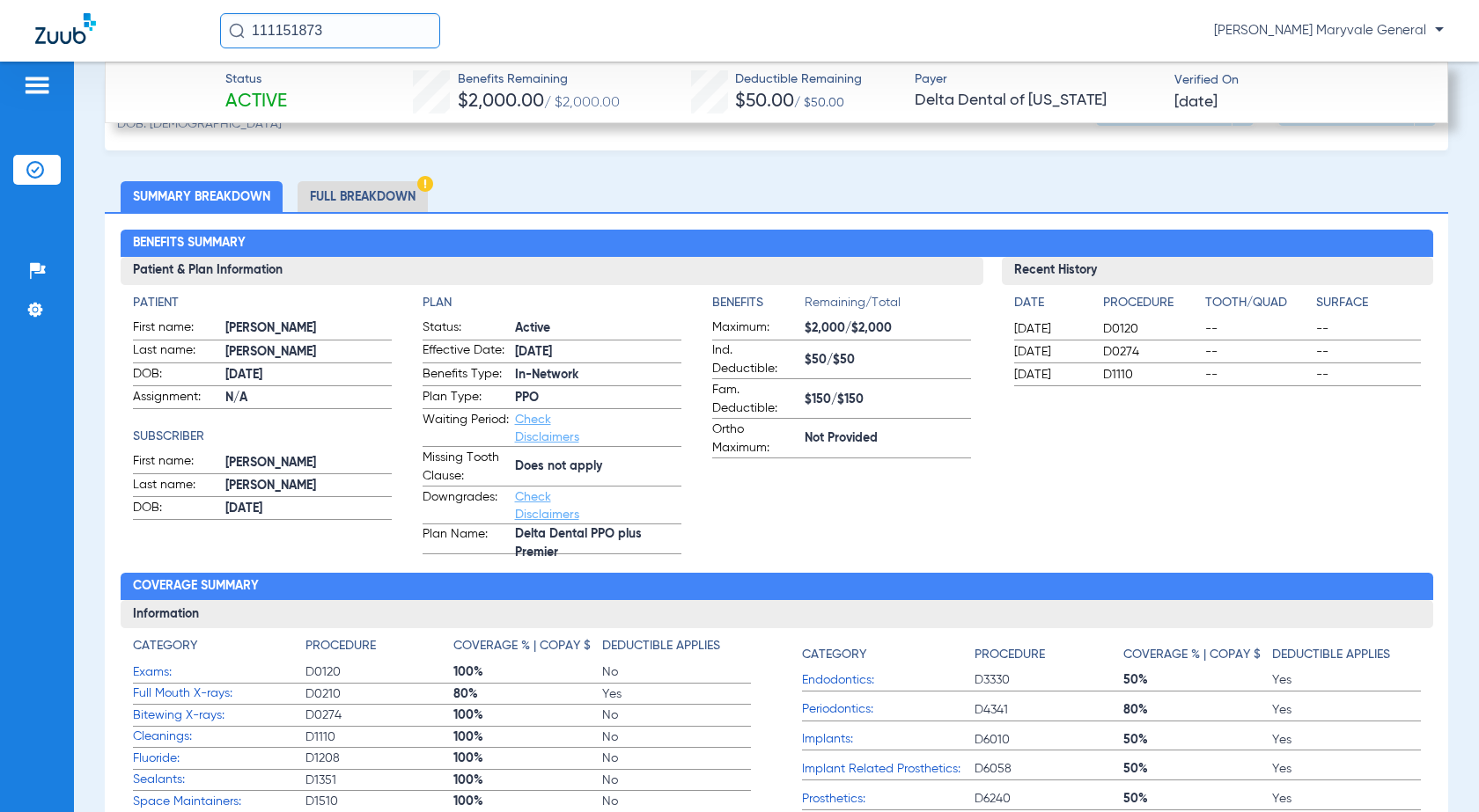
scroll to position [671, 0]
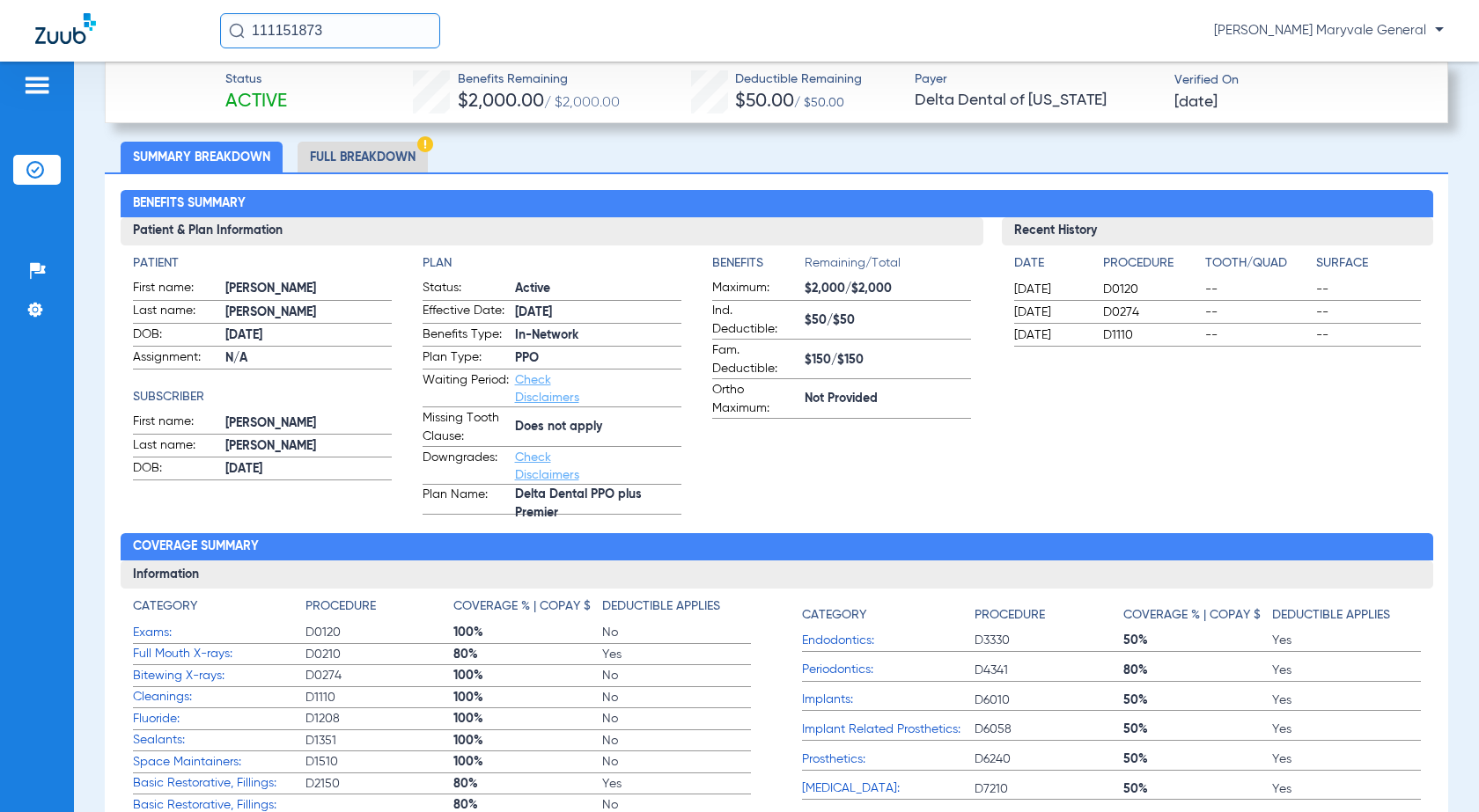
click at [374, 162] on li "Full Breakdown" at bounding box center [362, 157] width 131 height 31
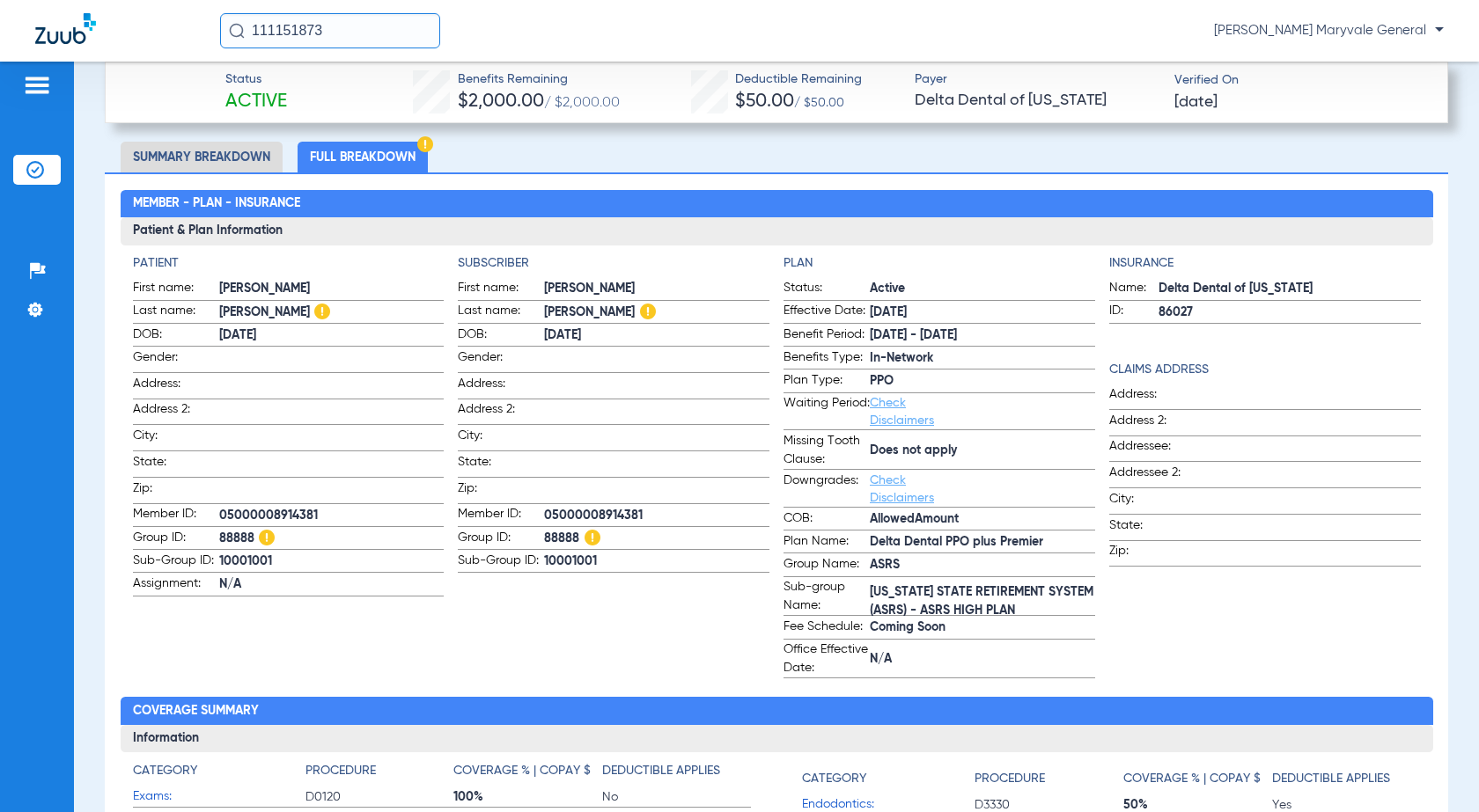
click at [564, 532] on span "88888" at bounding box center [657, 539] width 226 height 19
copy span "88888"
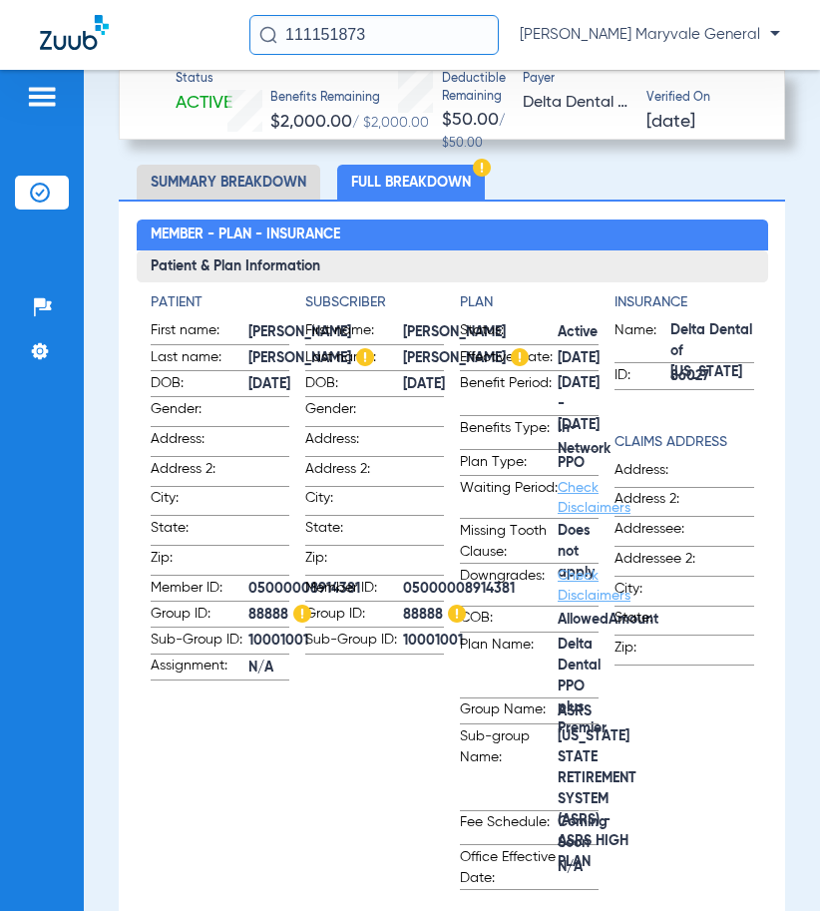
click at [468, 675] on span "Plan Name:" at bounding box center [509, 666] width 98 height 63
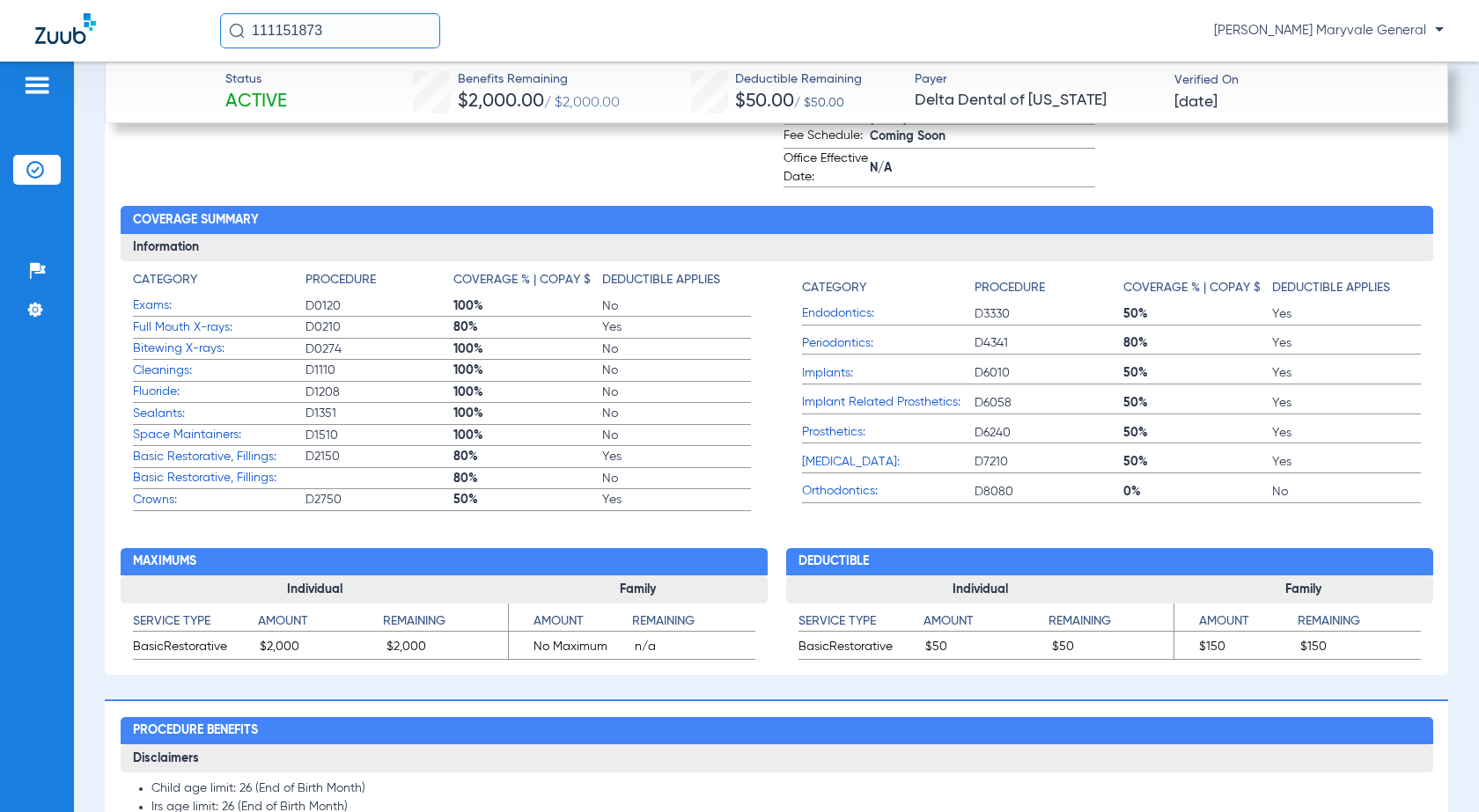
scroll to position [1154, 0]
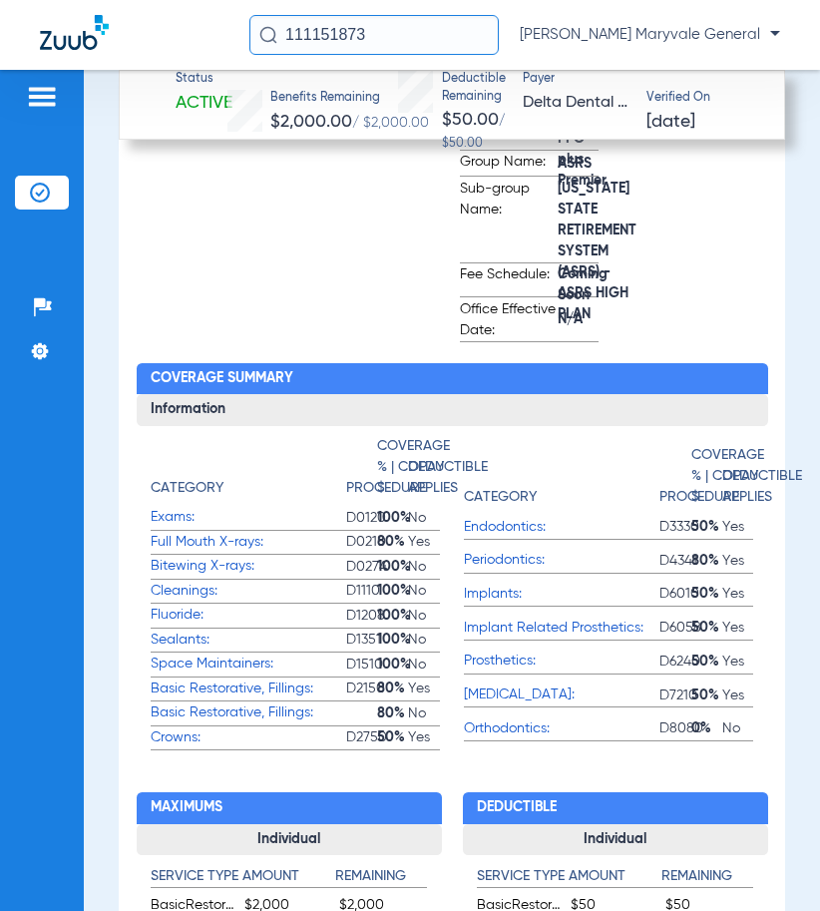
drag, startPoint x: 347, startPoint y: 244, endPoint x: 727, endPoint y: 42, distance: 429.5
click at [347, 244] on app-subscriber-information "Subscriber First name: [PERSON_NAME] Last name: [PERSON_NAME] DOB: [DEMOGRAPHIC…" at bounding box center [374, 42] width 139 height 597
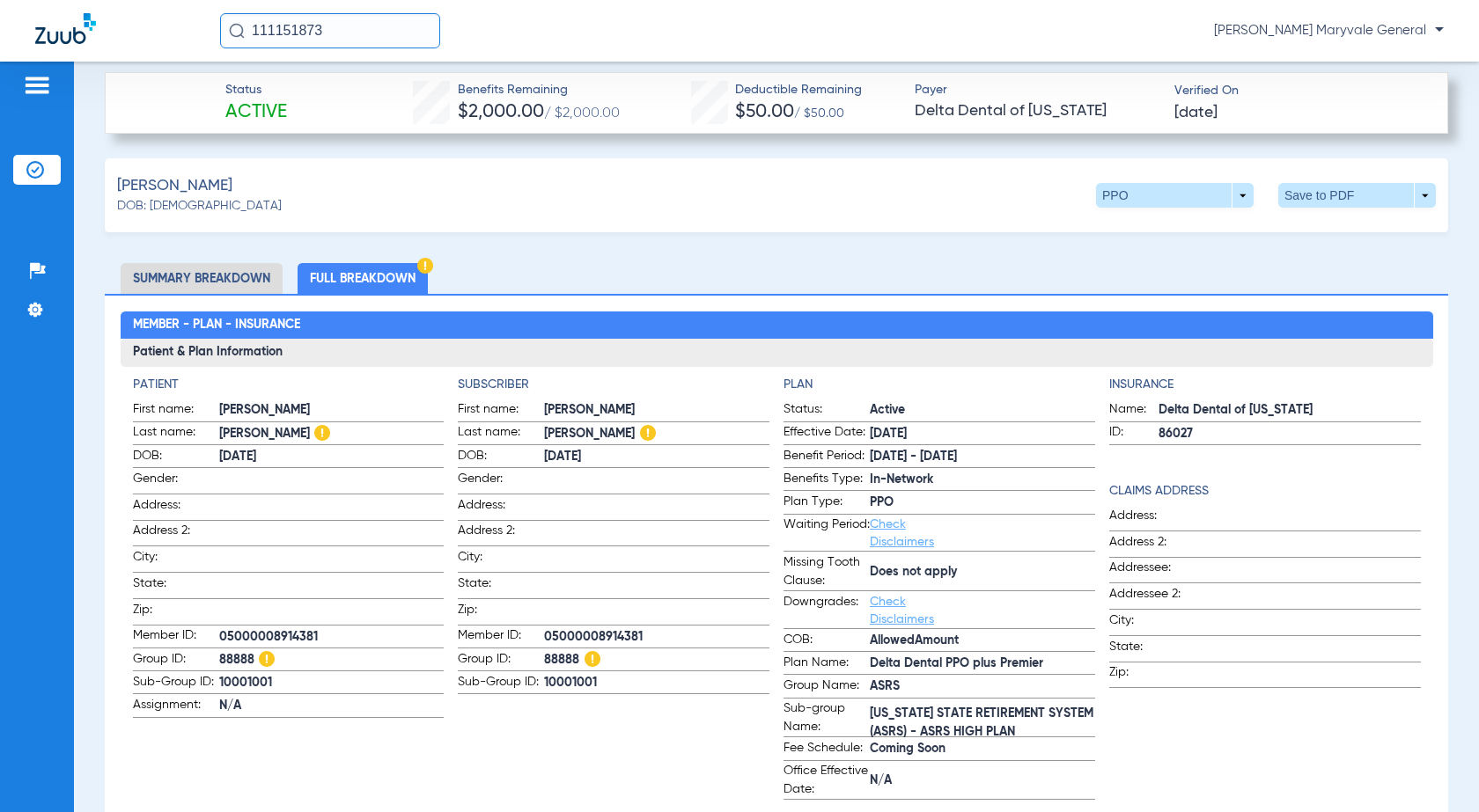
scroll to position [443, 0]
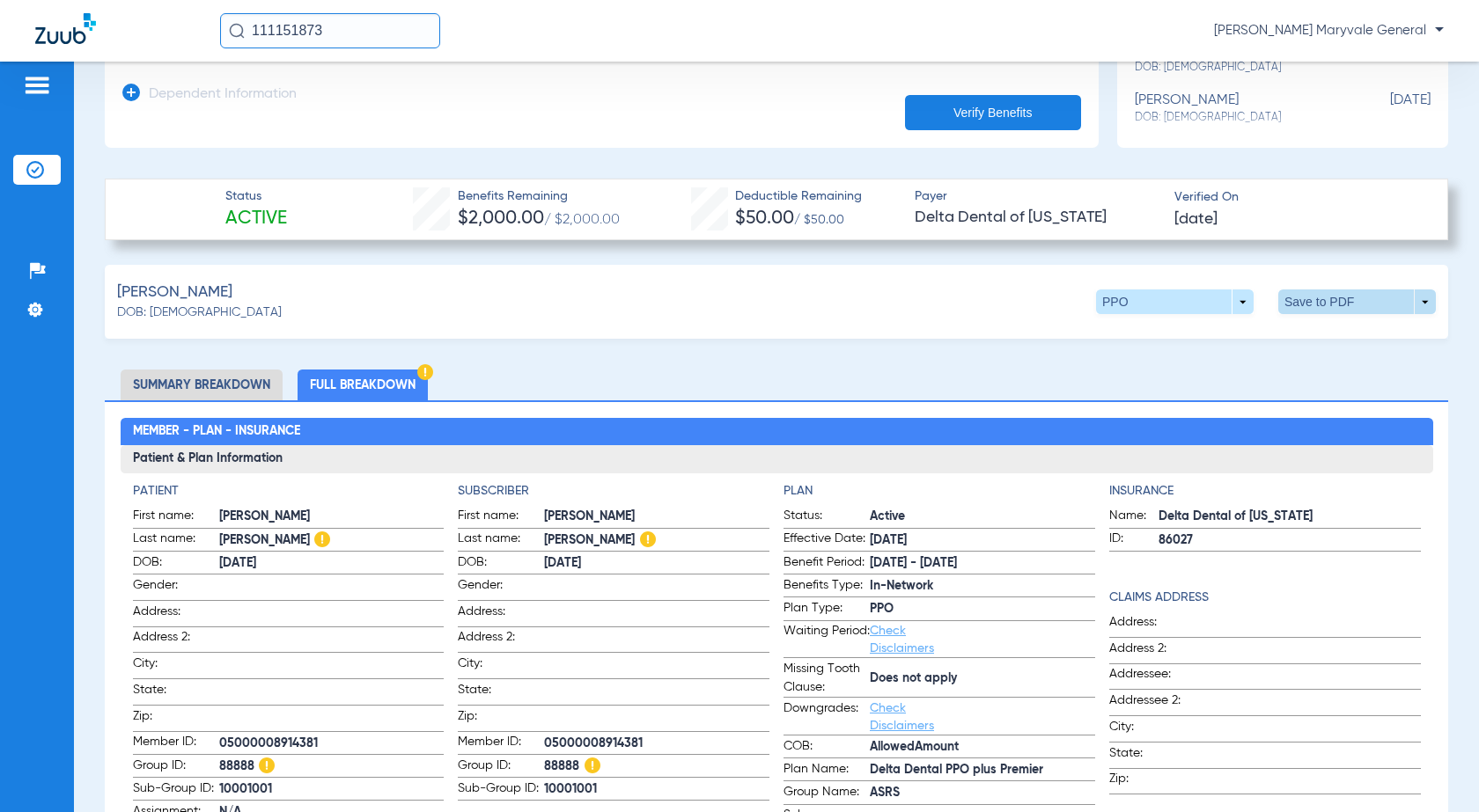
click at [1349, 305] on span at bounding box center [1357, 302] width 42 height 42
click at [1212, 345] on button "insert_drive_file Save to PDF" at bounding box center [1194, 335] width 133 height 35
click at [77, 224] on div "Schedule Insurance Verification History Last Appt. Sync Time: [DATE] - 04:19 PM…" at bounding box center [776, 436] width 1405 height 750
click at [84, 145] on div "Schedule Insurance Verification History Last Appt. Sync Time: [DATE] - 04:19 PM…" at bounding box center [776, 436] width 1405 height 750
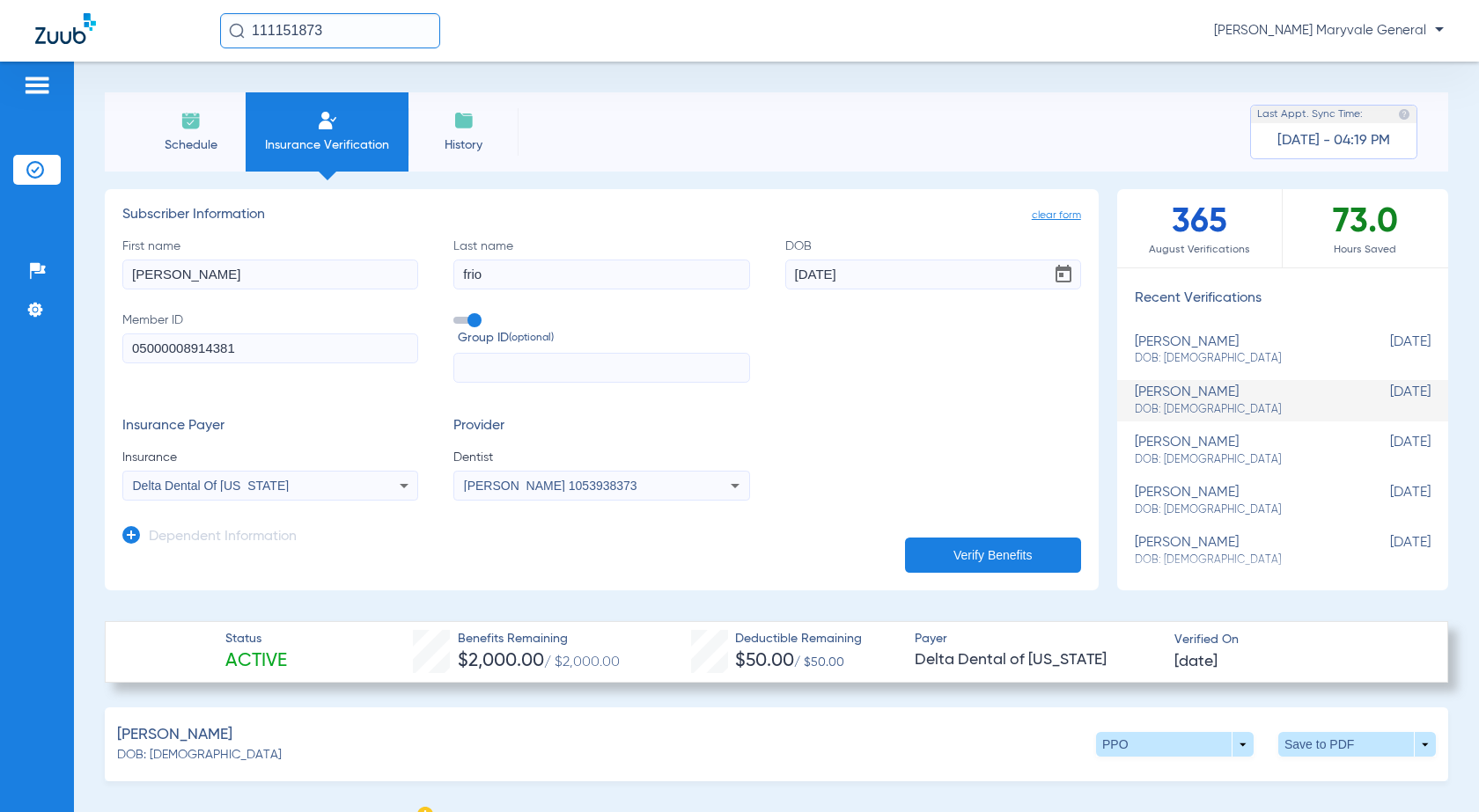
click at [348, 32] on input "111151873" at bounding box center [331, 31] width 220 height 35
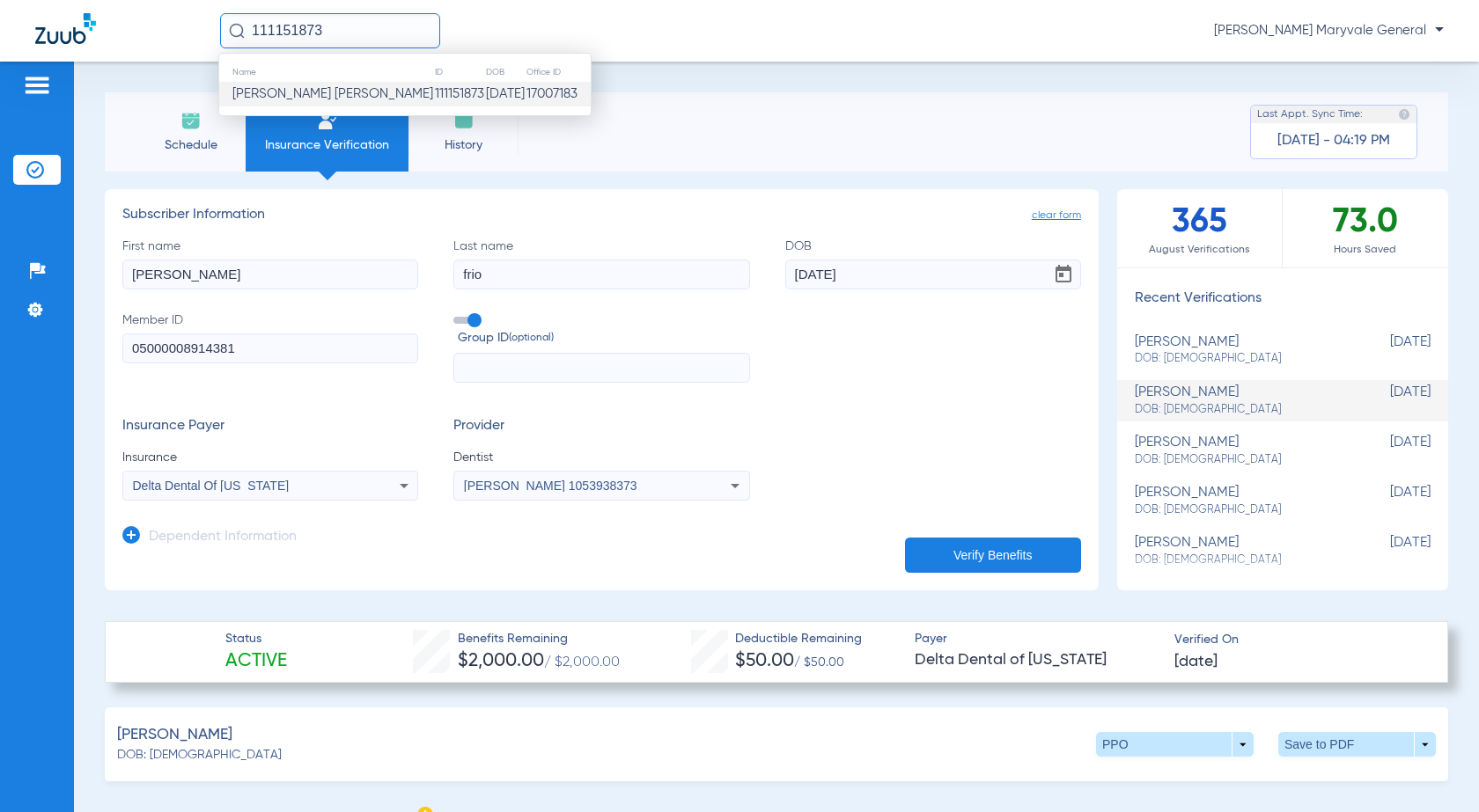
click at [332, 88] on span "[PERSON_NAME] [PERSON_NAME]" at bounding box center [333, 93] width 201 height 13
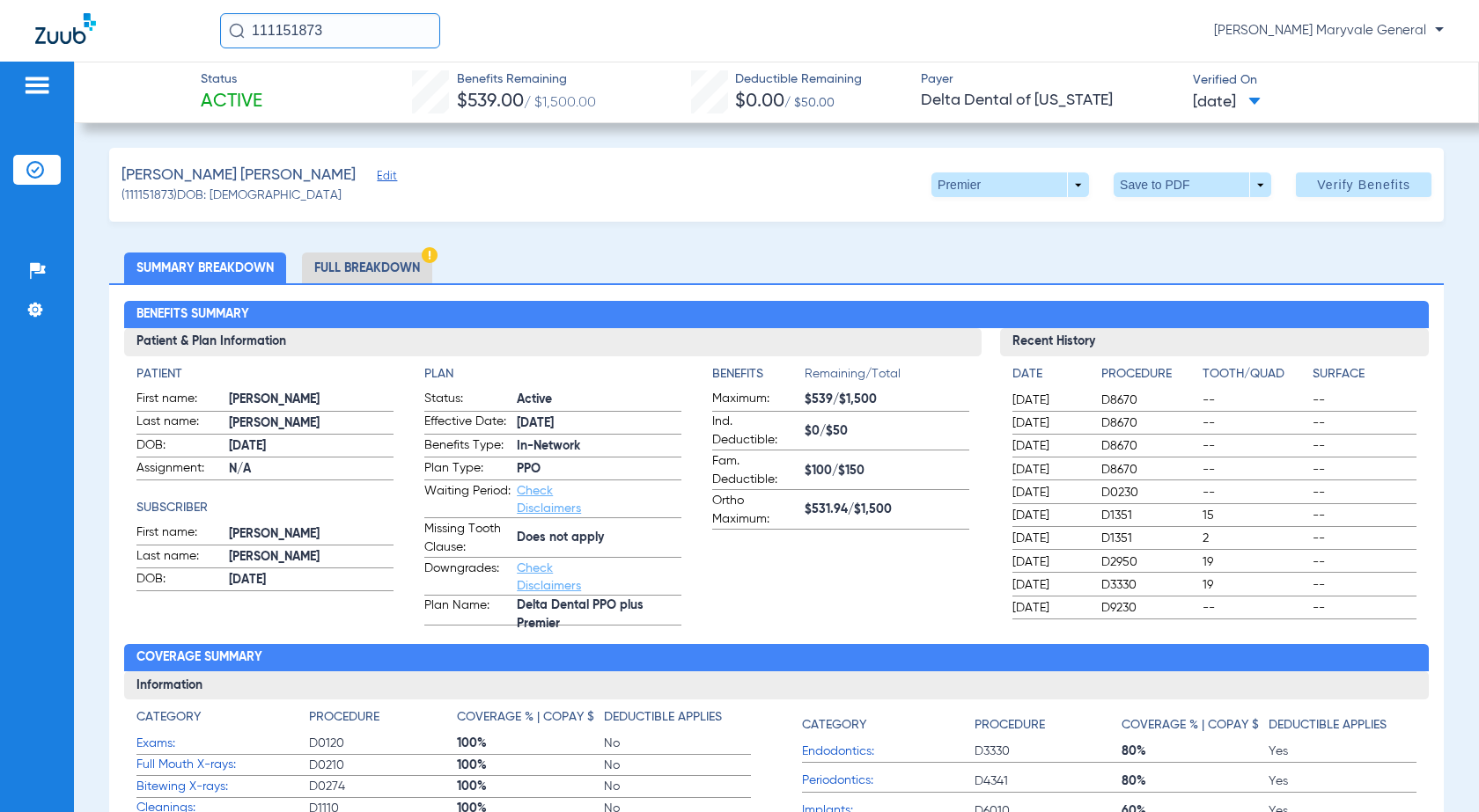
click at [337, 268] on li "Full Breakdown" at bounding box center [367, 267] width 131 height 31
